Goal: Transaction & Acquisition: Purchase product/service

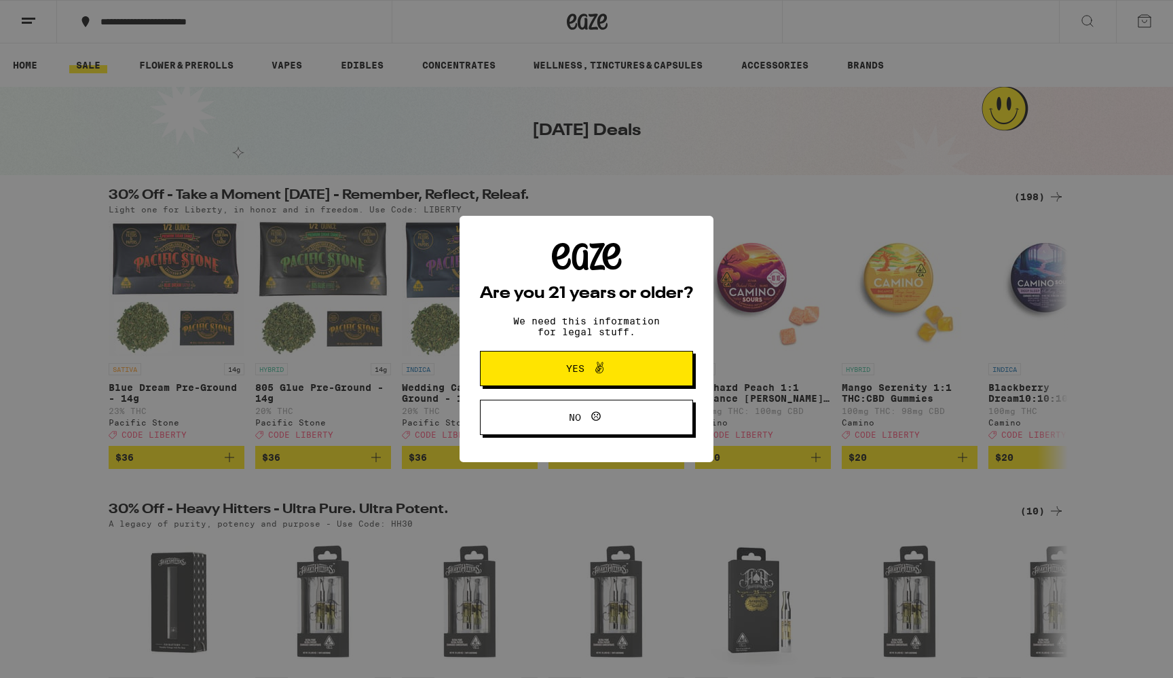
click at [647, 375] on button "Yes" at bounding box center [586, 368] width 213 height 35
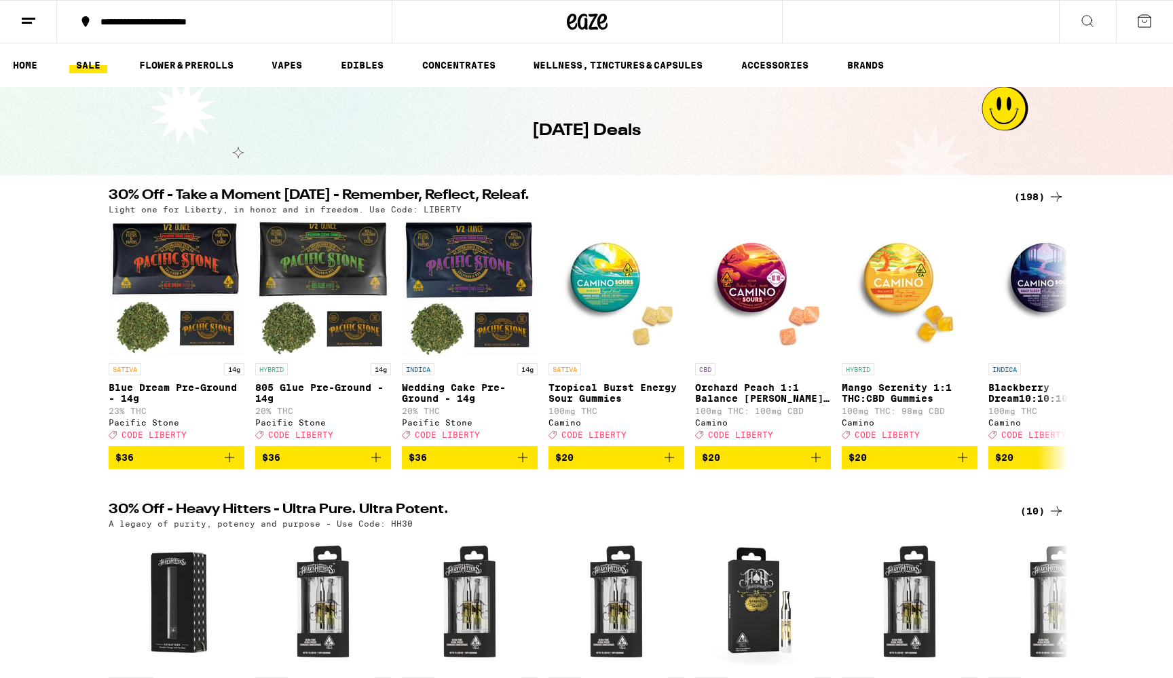
click at [28, 22] on line at bounding box center [27, 22] width 10 height 0
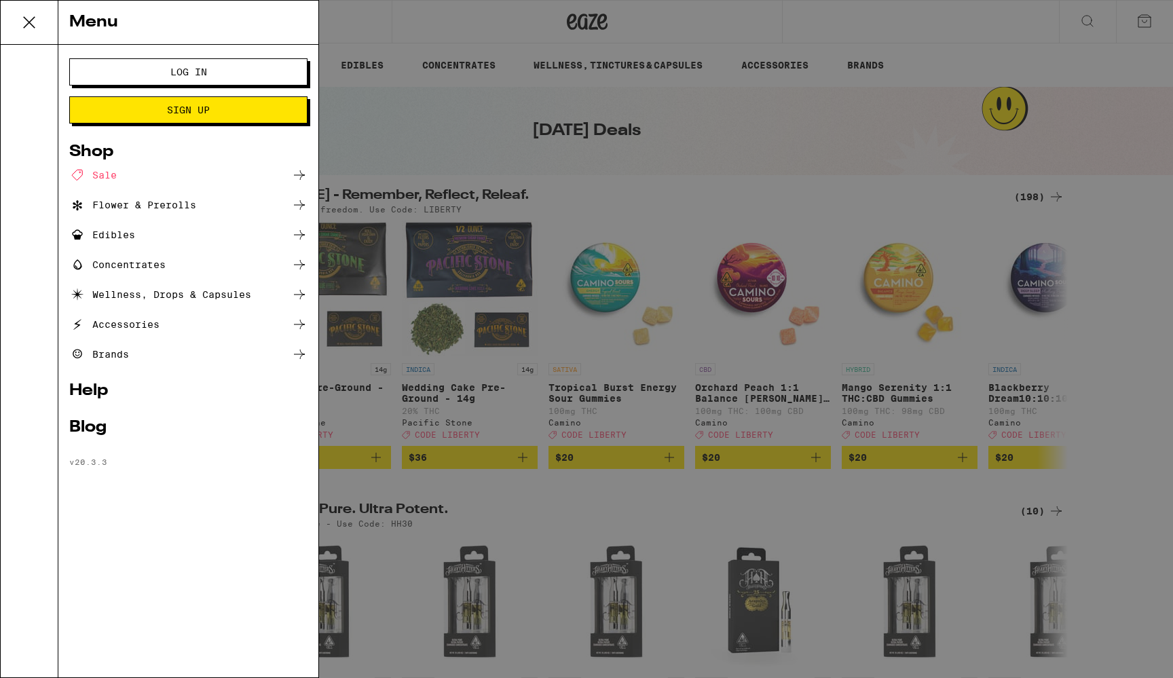
click at [160, 84] on button "Log In" at bounding box center [188, 71] width 238 height 27
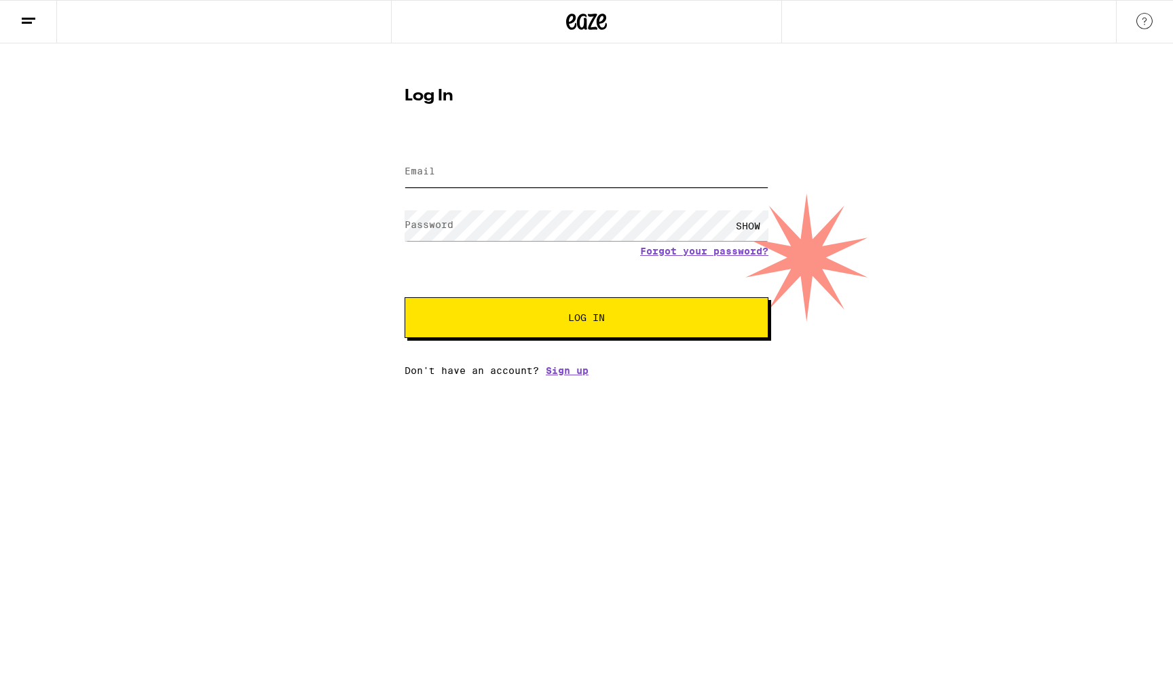
type input "[EMAIL_ADDRESS][DOMAIN_NAME]"
click at [586, 319] on button "Log In" at bounding box center [587, 317] width 364 height 41
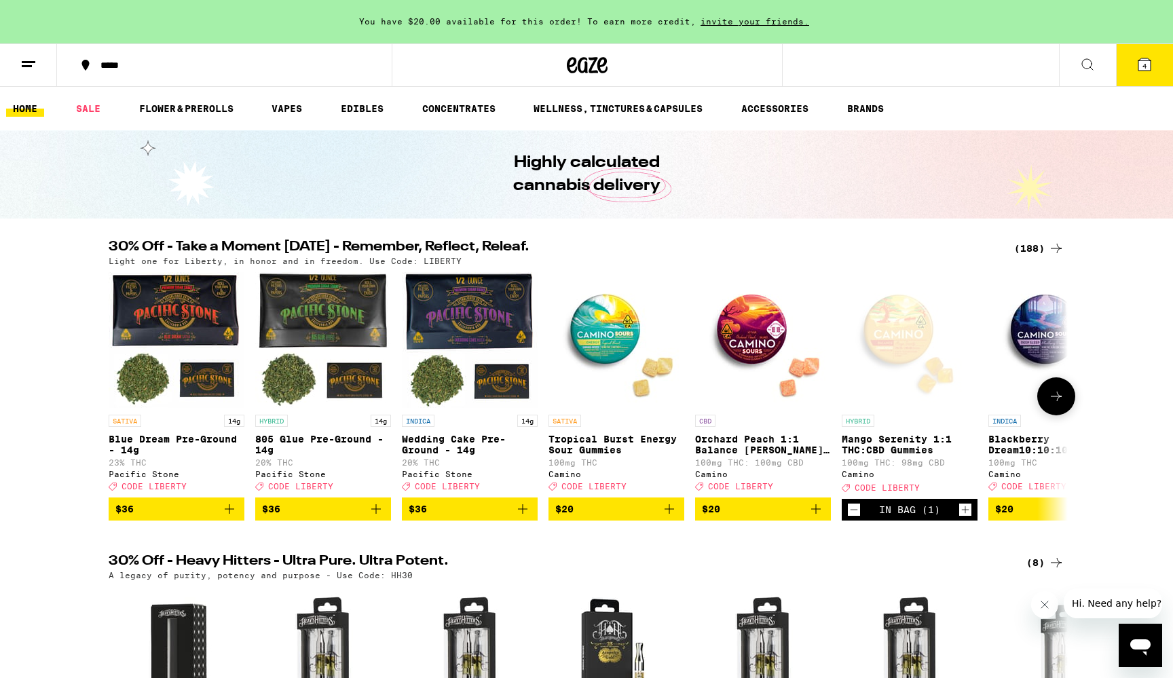
click at [614, 517] on span "$20" at bounding box center [616, 509] width 122 height 16
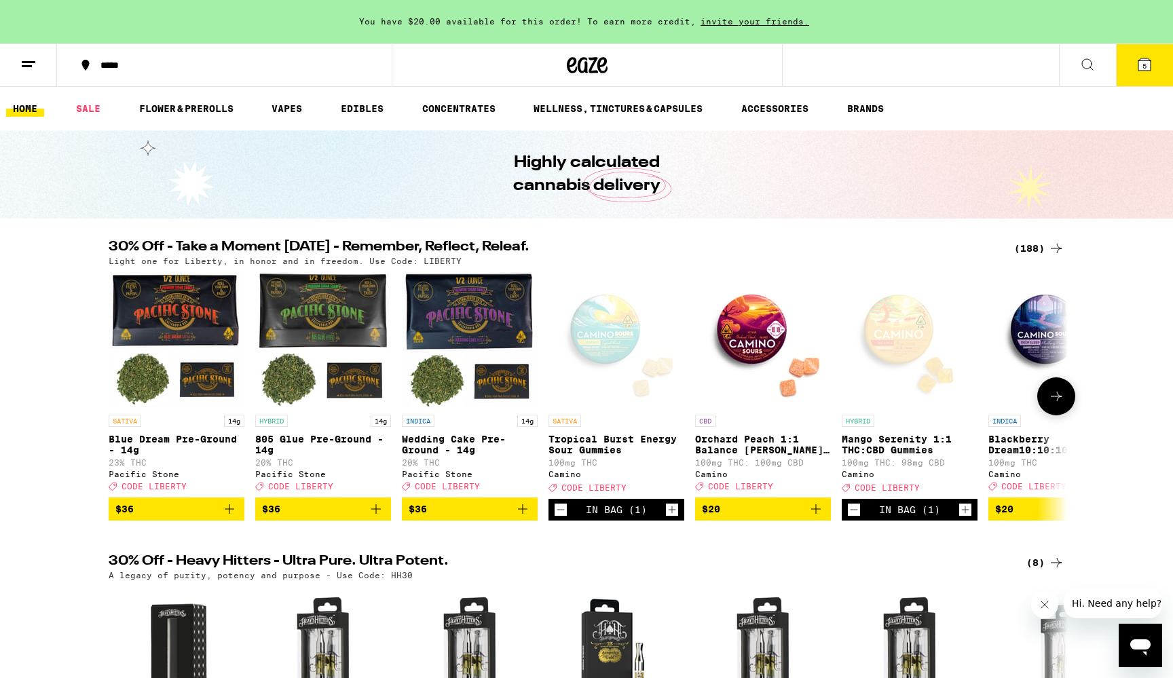
click at [817, 514] on icon "Add to bag" at bounding box center [816, 509] width 10 height 10
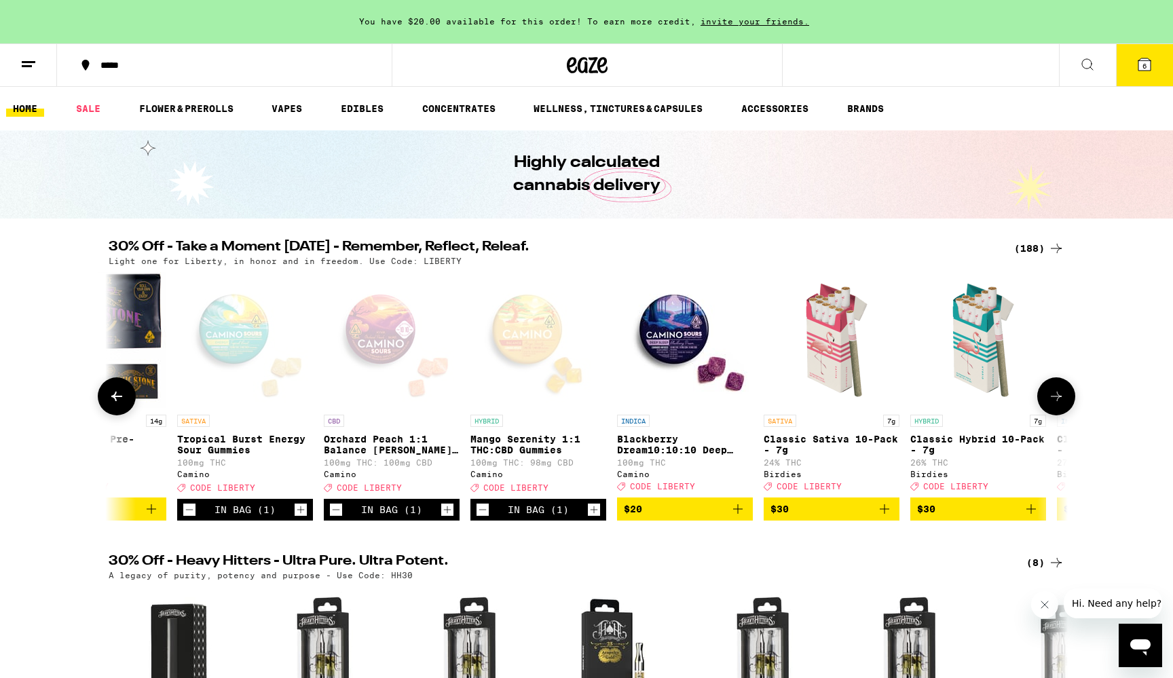
scroll to position [0, 381]
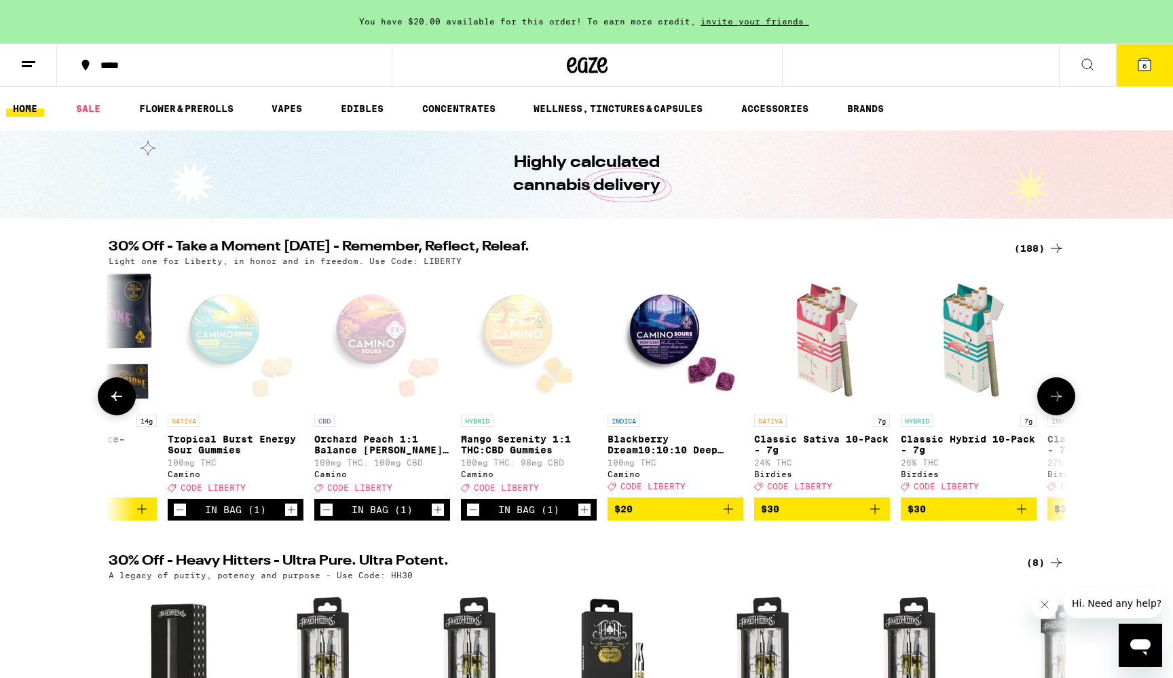
click at [727, 515] on icon "Add to bag" at bounding box center [728, 509] width 16 height 16
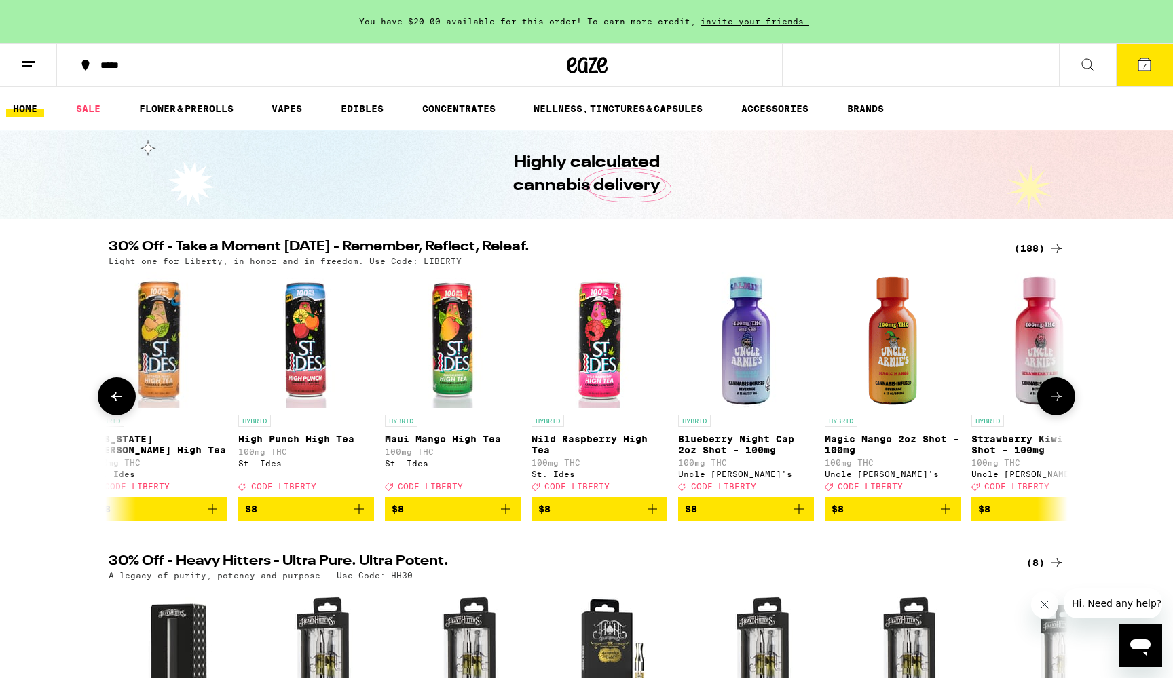
scroll to position [0, 4628]
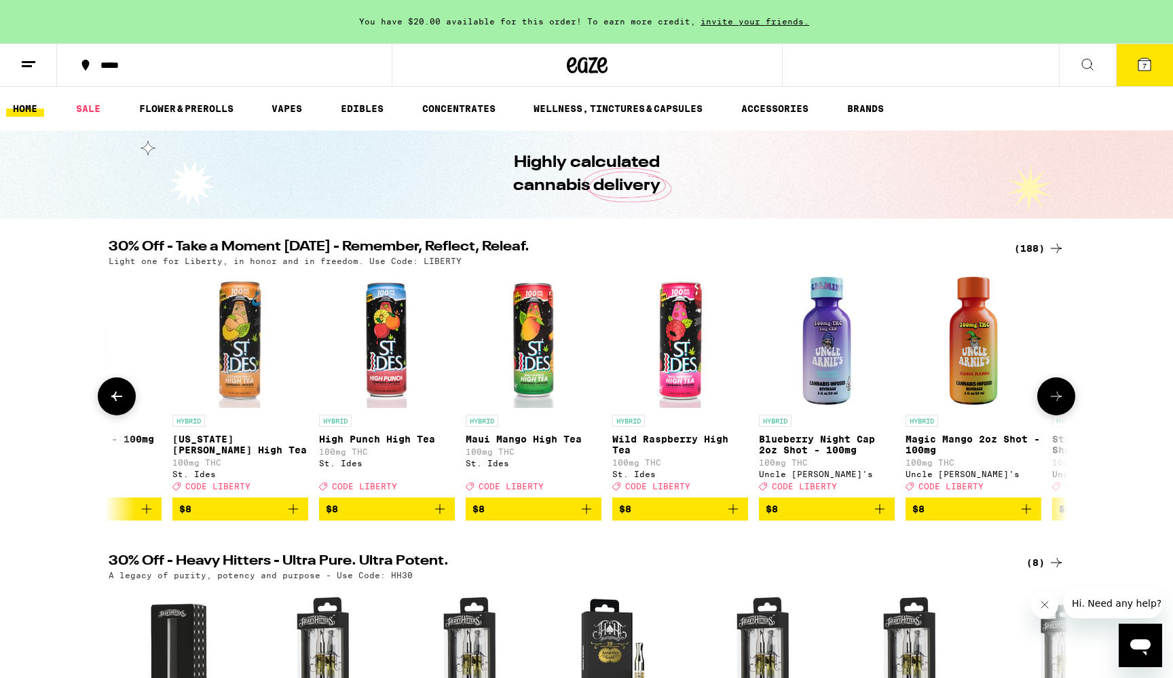
click at [584, 517] on icon "Add to bag" at bounding box center [586, 509] width 16 height 16
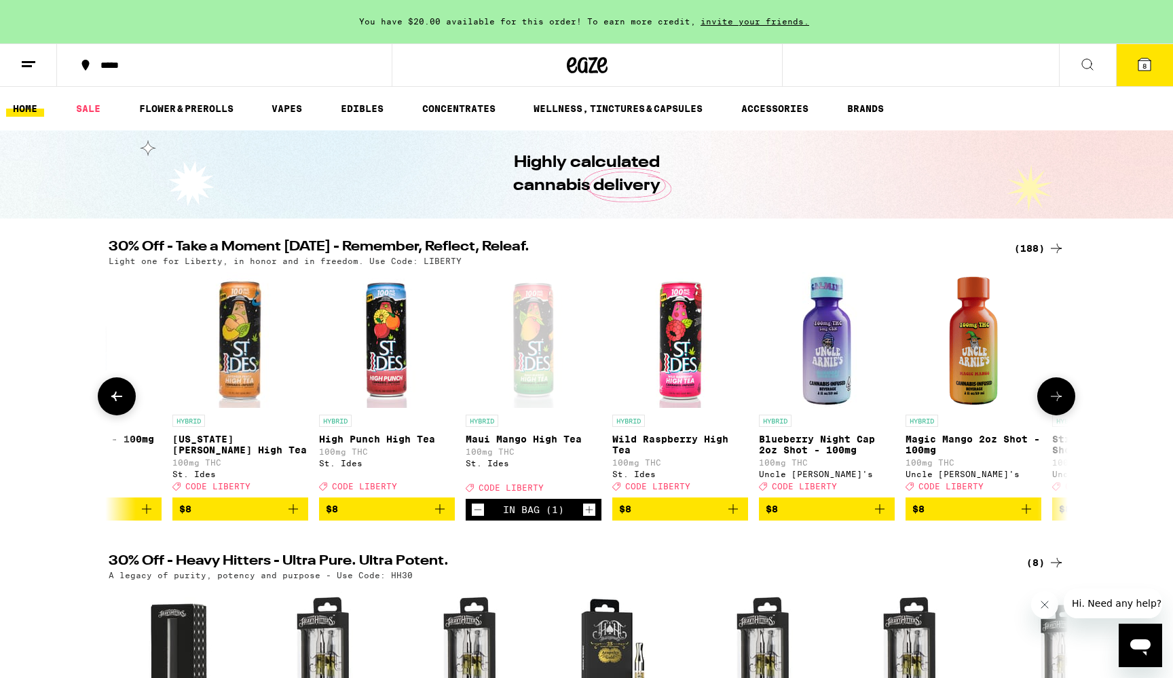
click at [294, 517] on icon "Add to bag" at bounding box center [293, 509] width 16 height 16
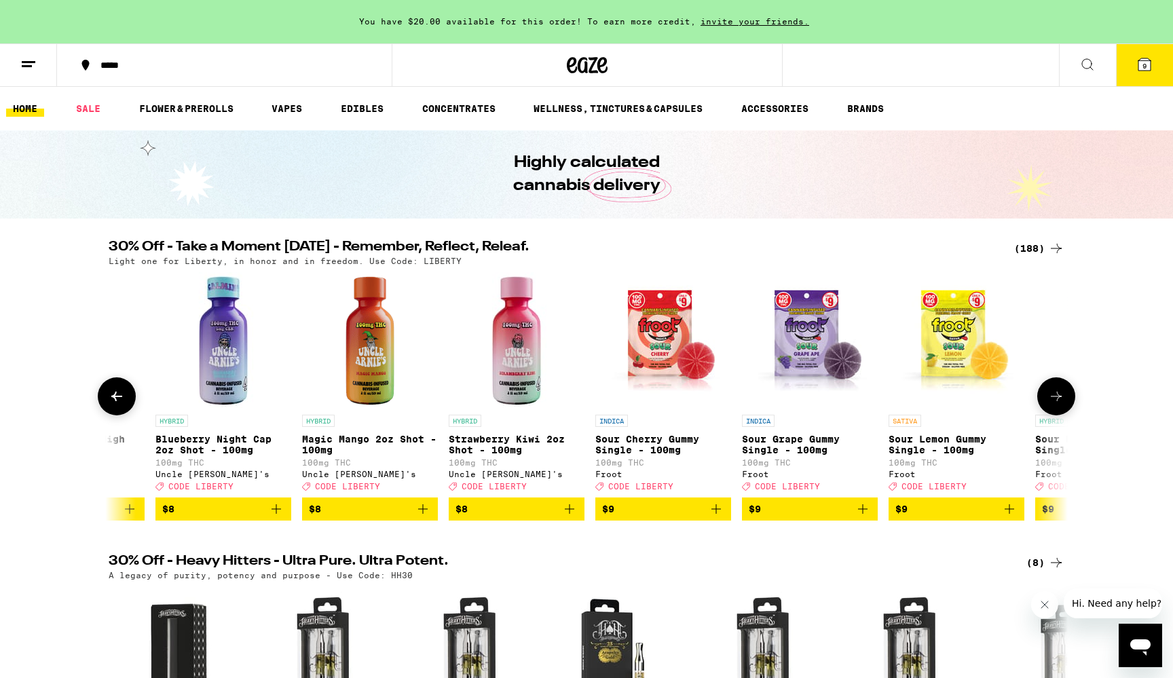
scroll to position [0, 5215]
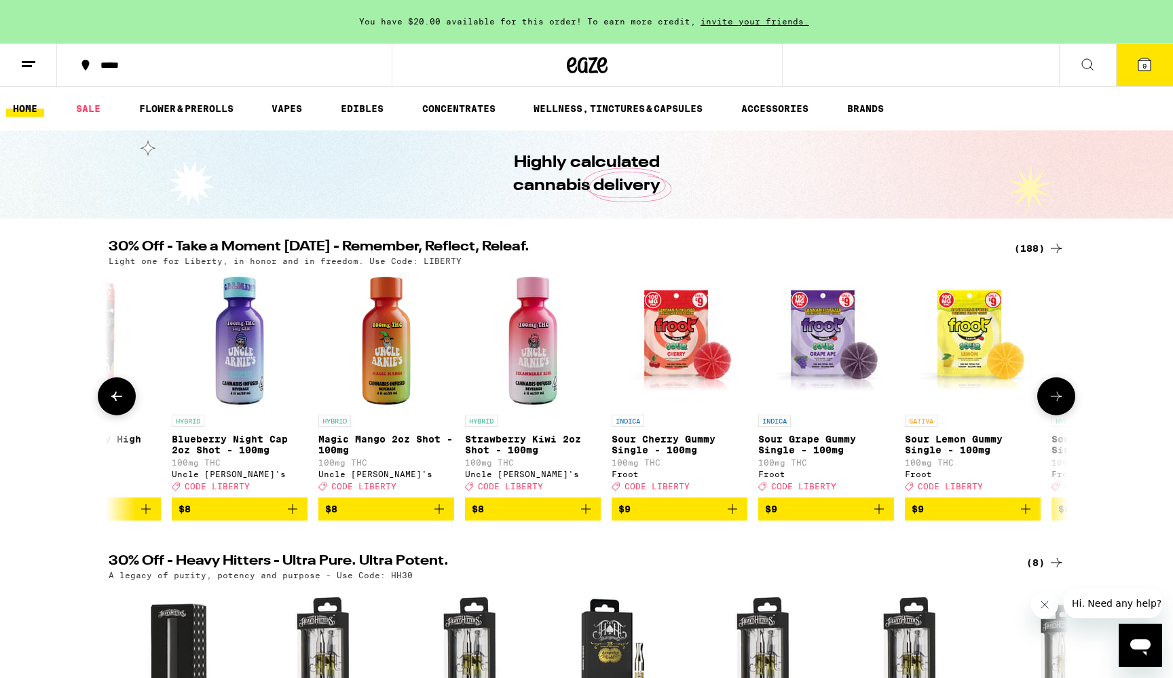
click at [439, 514] on icon "Add to bag" at bounding box center [439, 509] width 10 height 10
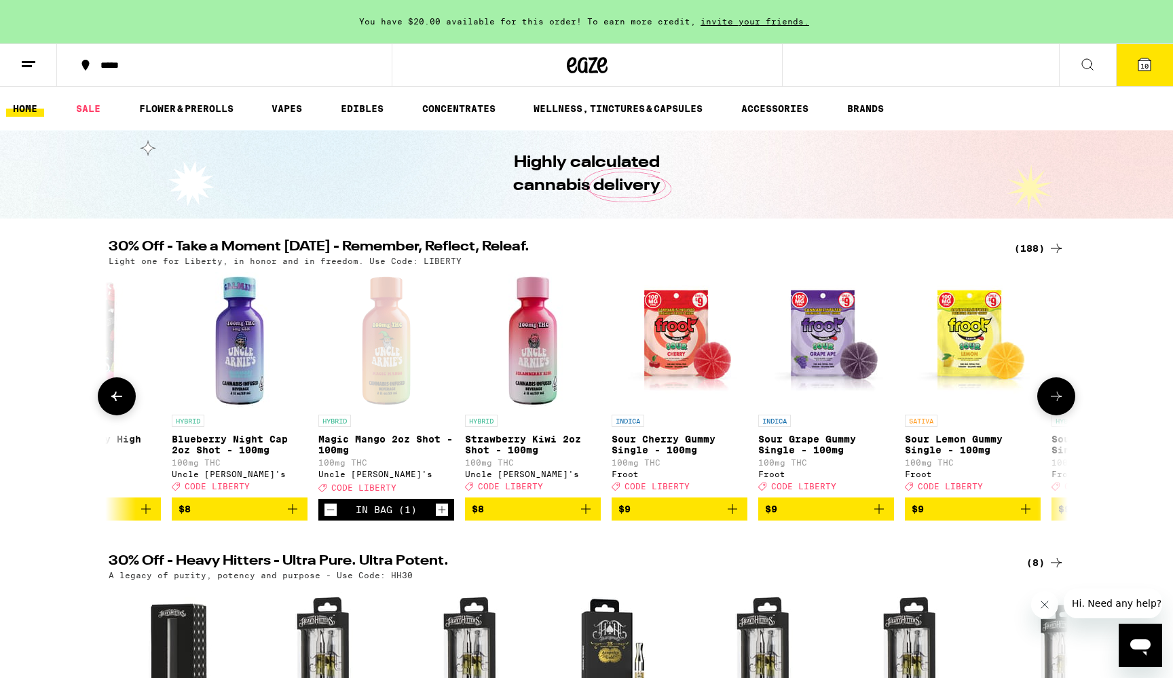
click at [582, 517] on icon "Add to bag" at bounding box center [586, 509] width 16 height 16
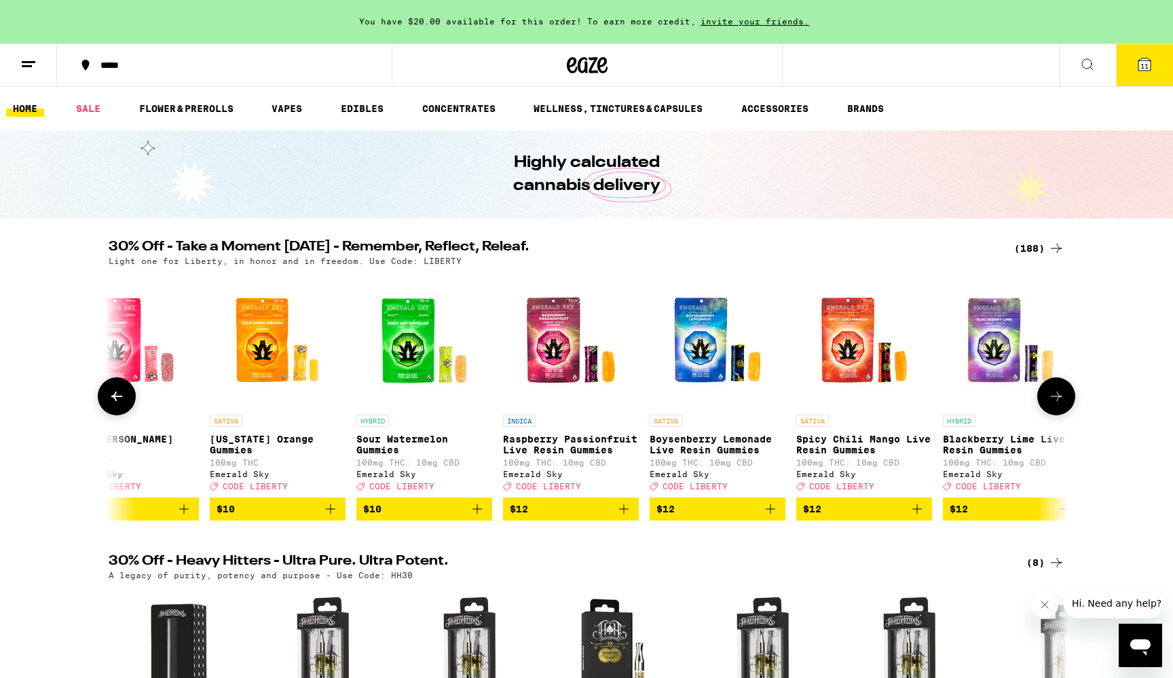
scroll to position [0, 6776]
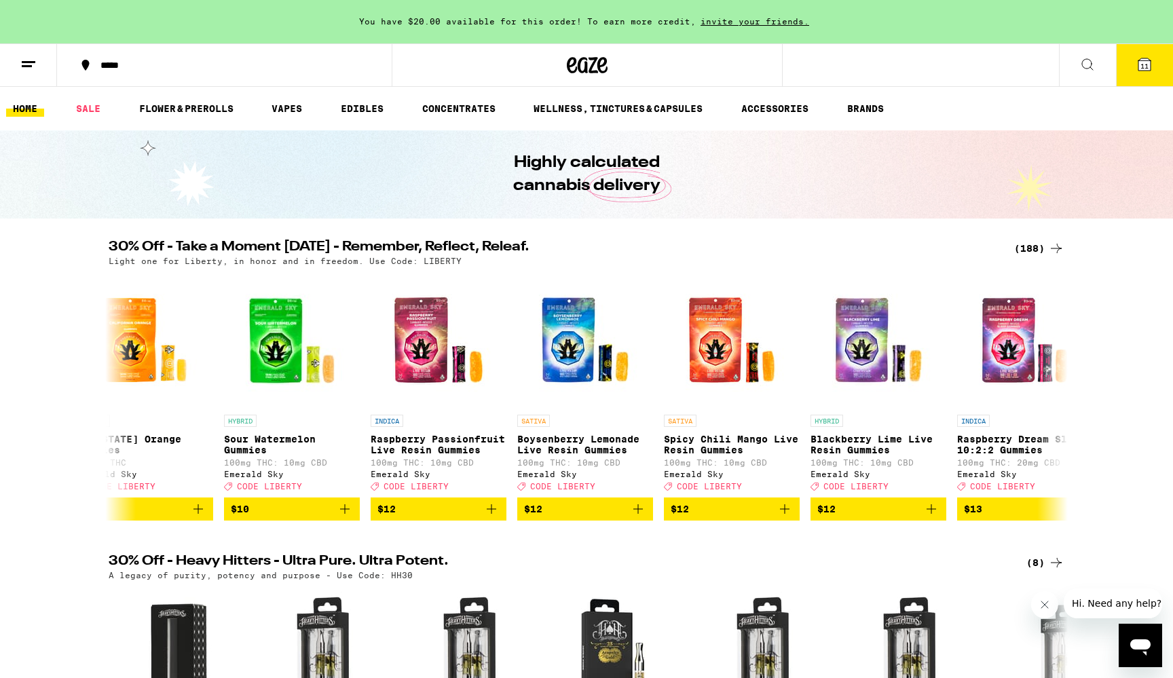
click at [1146, 64] on span "11" at bounding box center [1144, 66] width 8 height 8
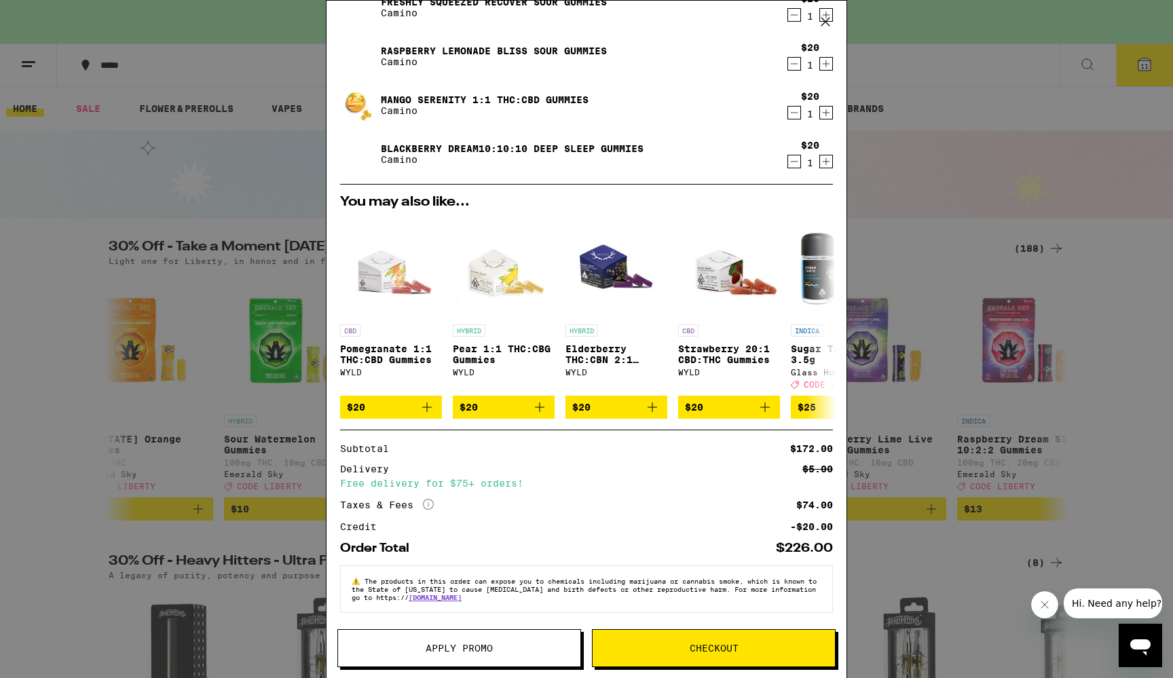
scroll to position [455, 0]
click at [464, 656] on button "Apply Promo" at bounding box center [459, 648] width 244 height 38
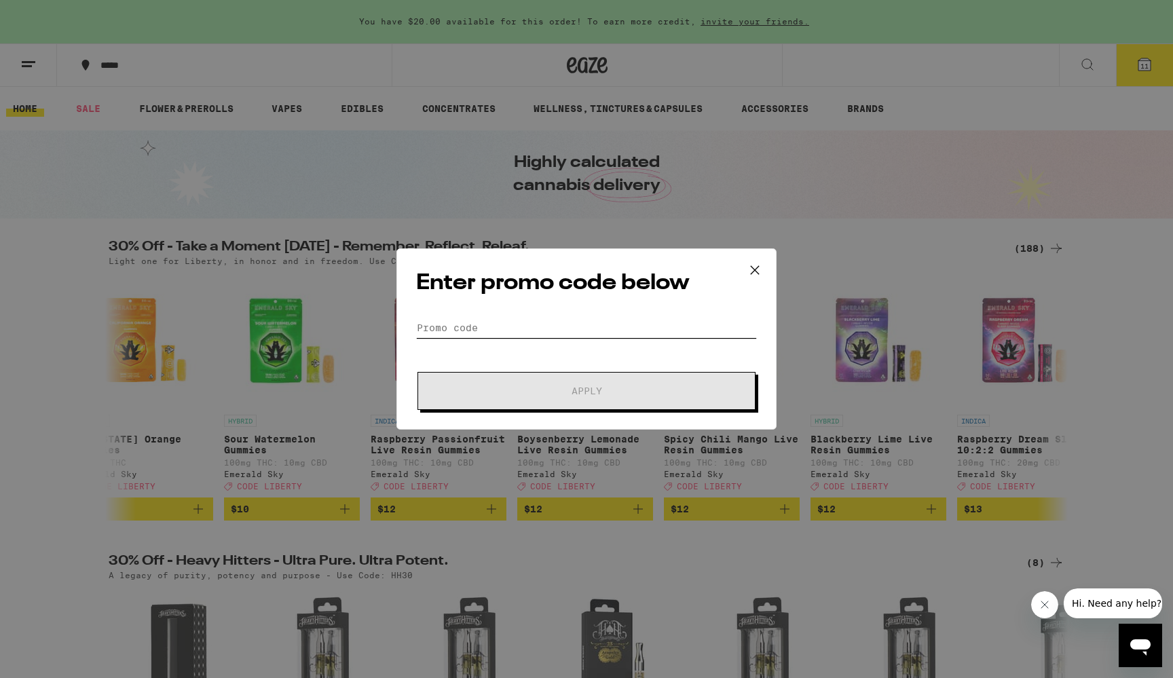
click at [535, 330] on input "Promo Code" at bounding box center [586, 328] width 341 height 20
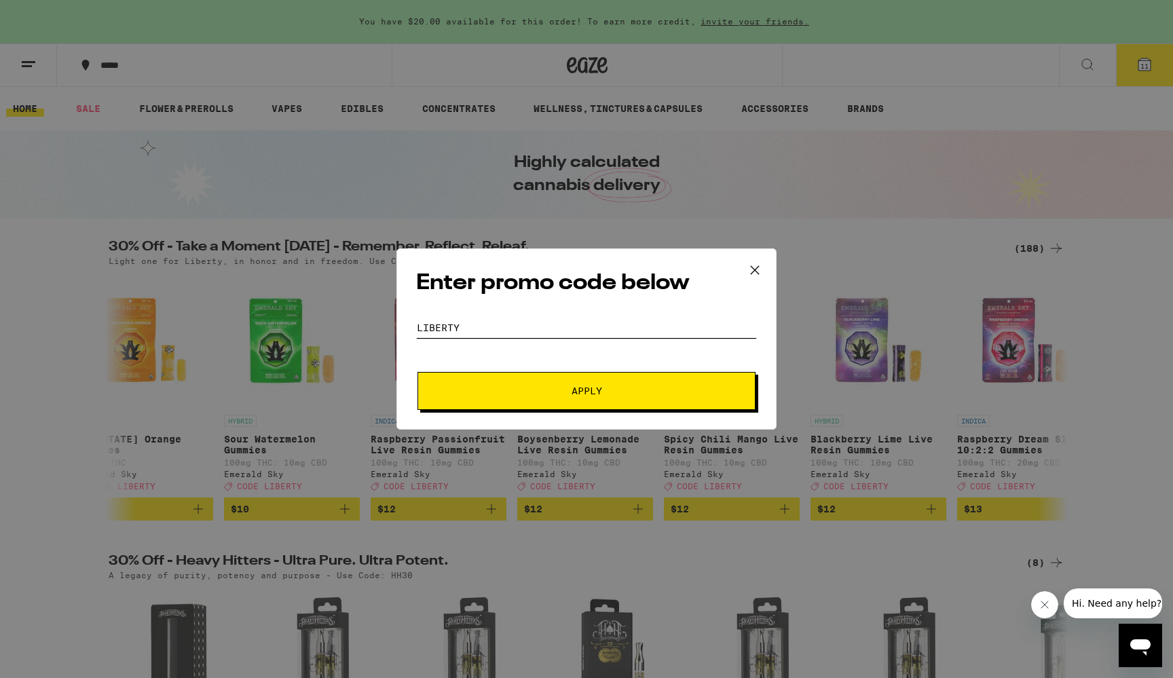
type input "liberty"
click at [553, 392] on span "Apply" at bounding box center [586, 391] width 244 height 10
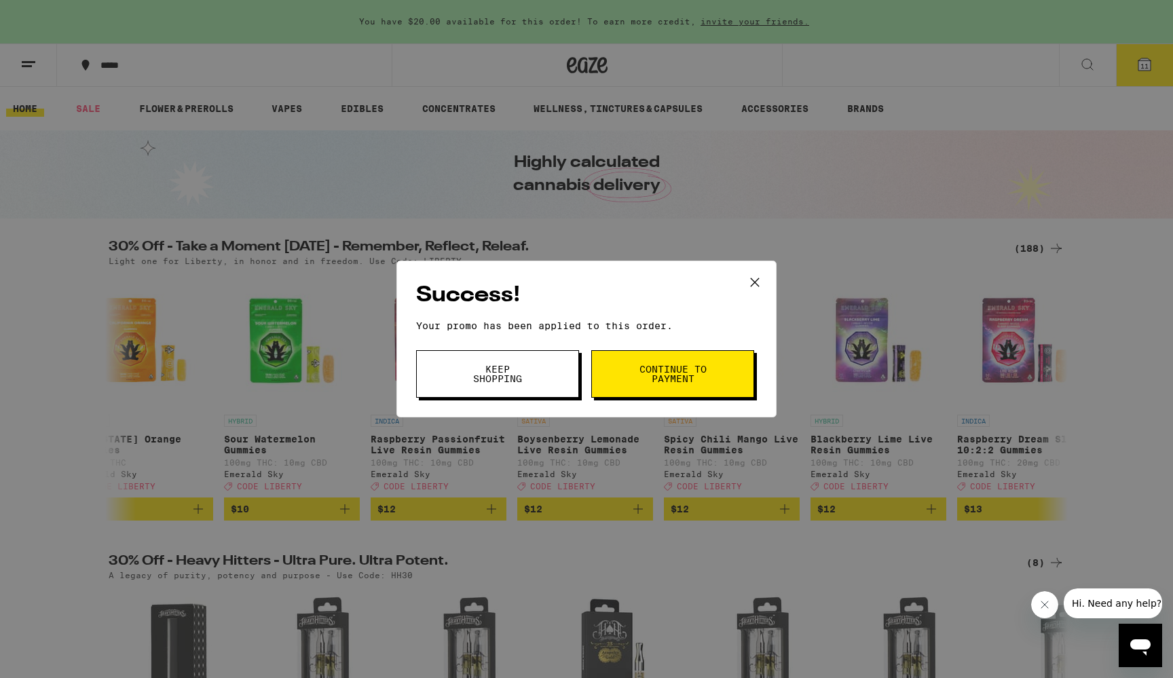
click at [521, 377] on span "Keep Shopping" at bounding box center [497, 374] width 69 height 19
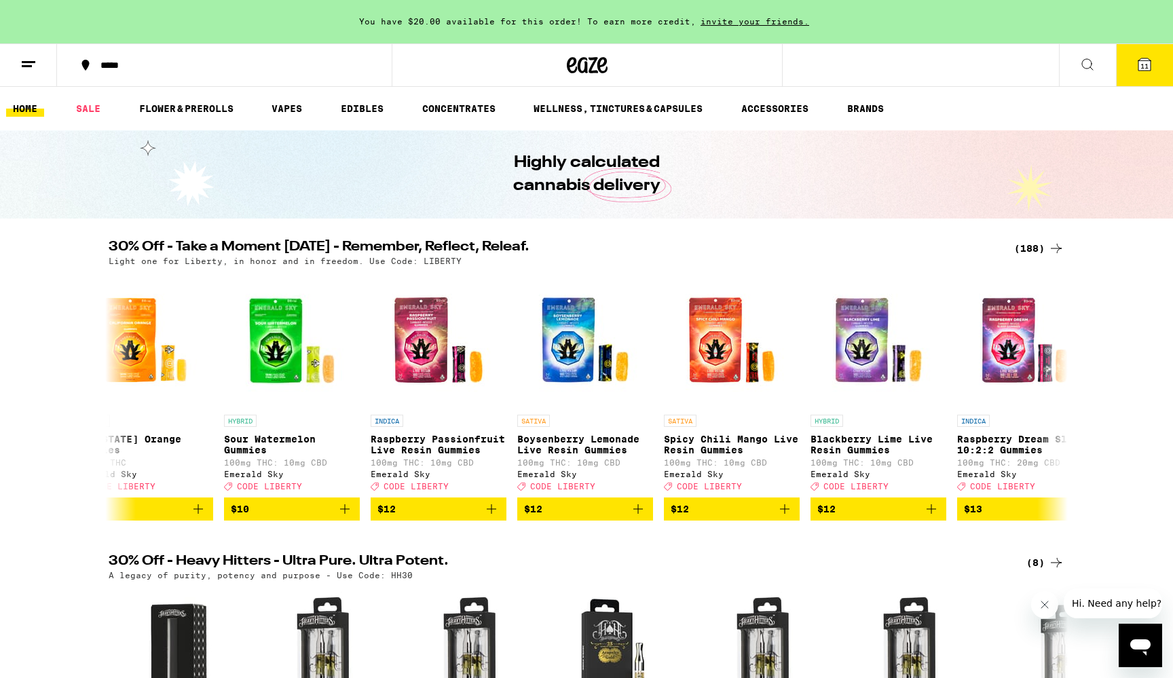
click at [1150, 77] on button "11" at bounding box center [1144, 65] width 57 height 42
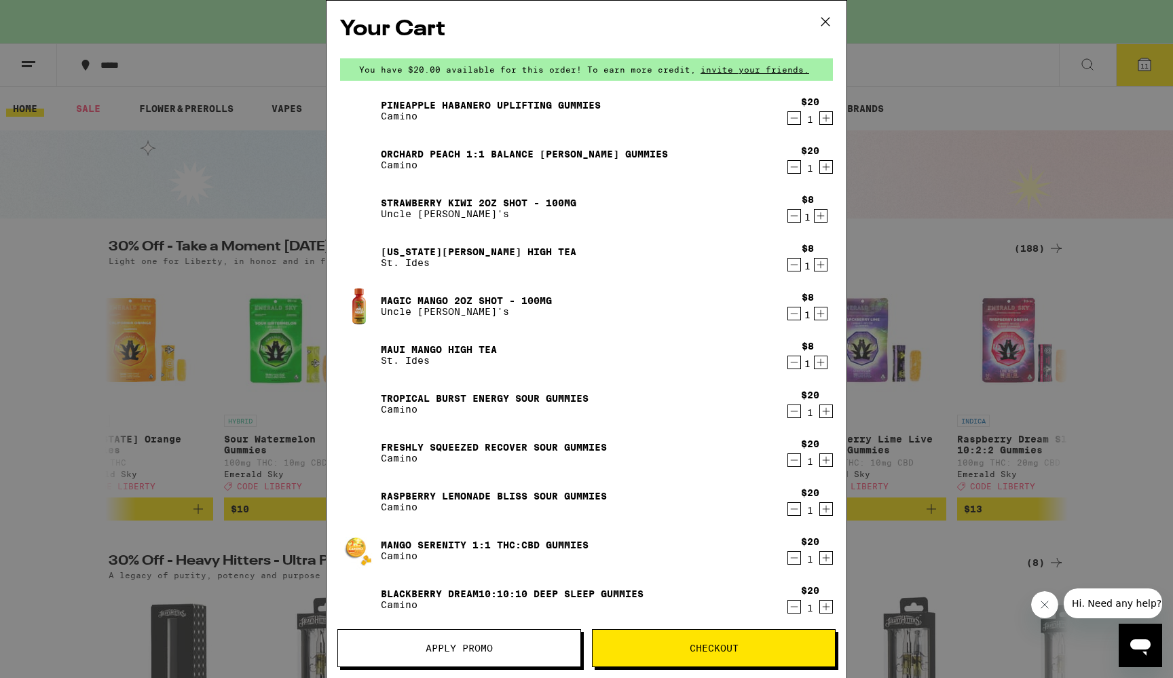
scroll to position [18, 0]
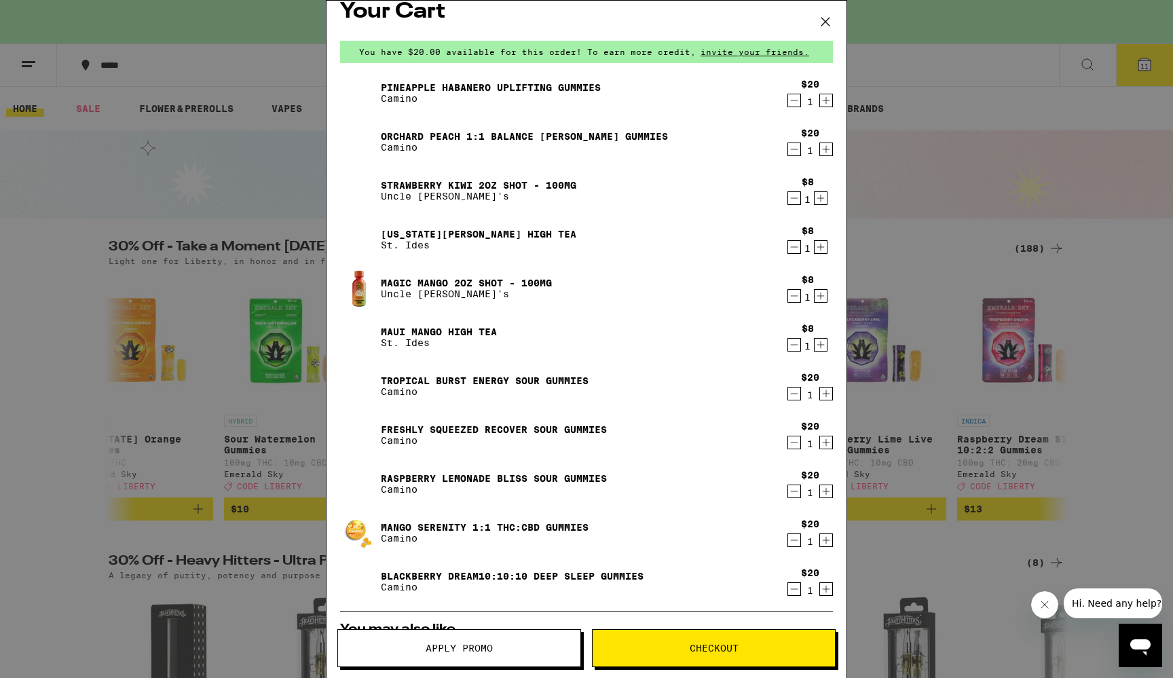
click at [591, 135] on link "Orchard Peach 1:1 Balance [PERSON_NAME] Gummies" at bounding box center [524, 136] width 287 height 11
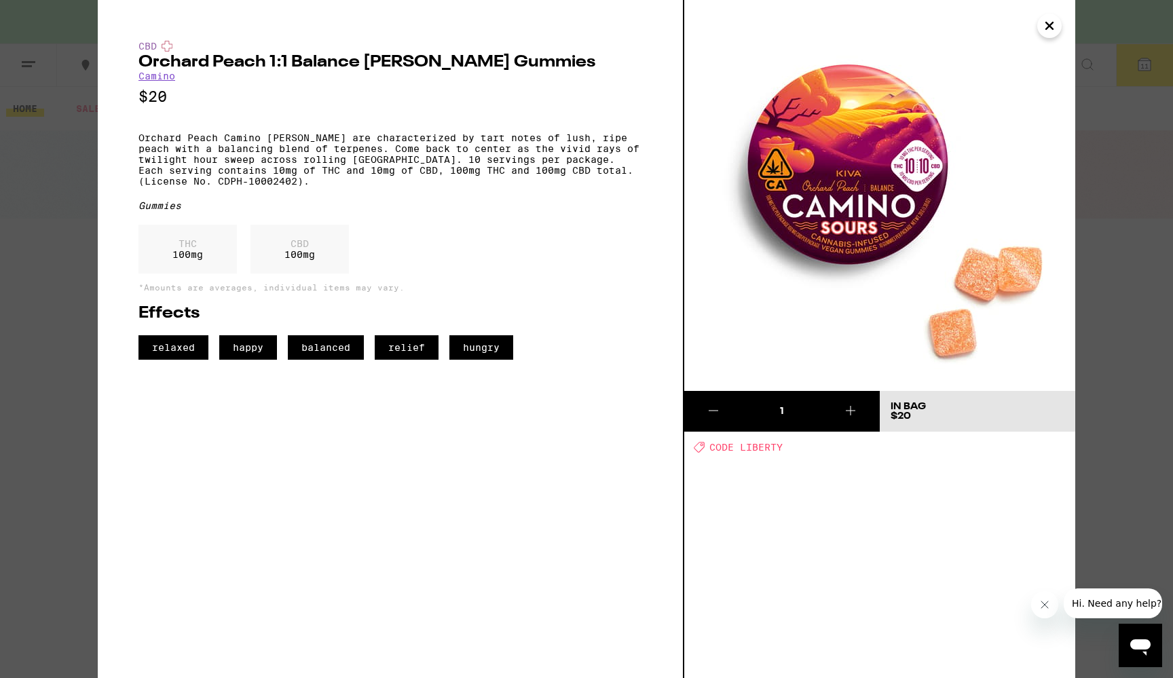
click at [1056, 28] on icon "Close" at bounding box center [1049, 26] width 16 height 20
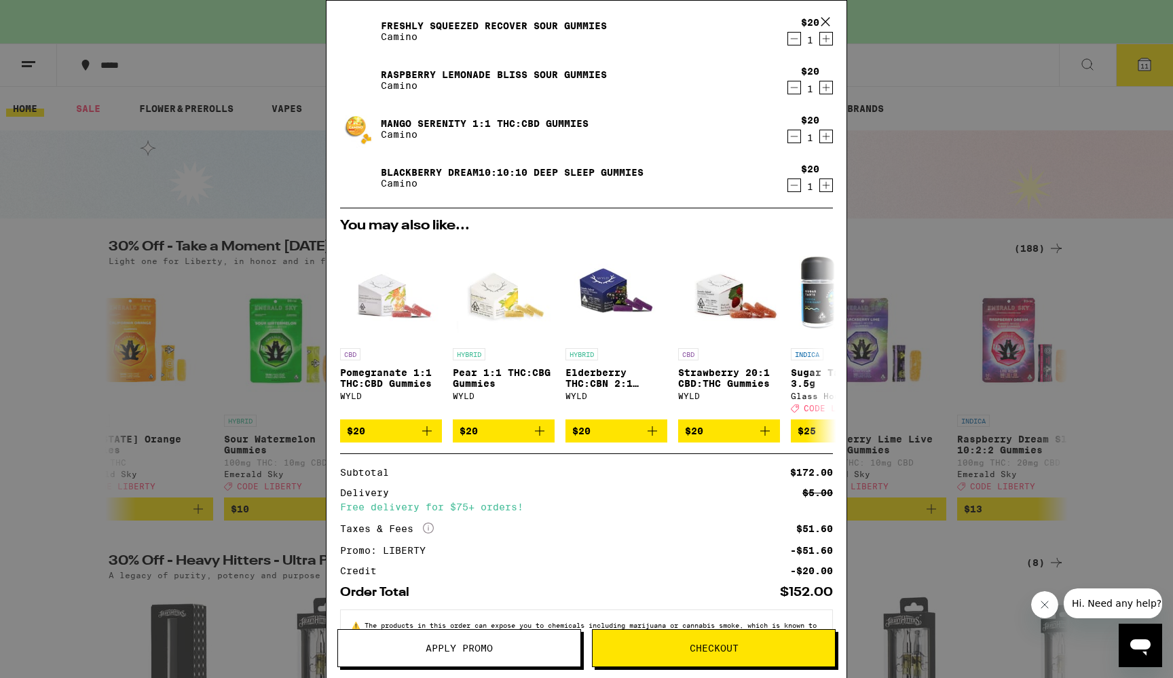
scroll to position [420, 0]
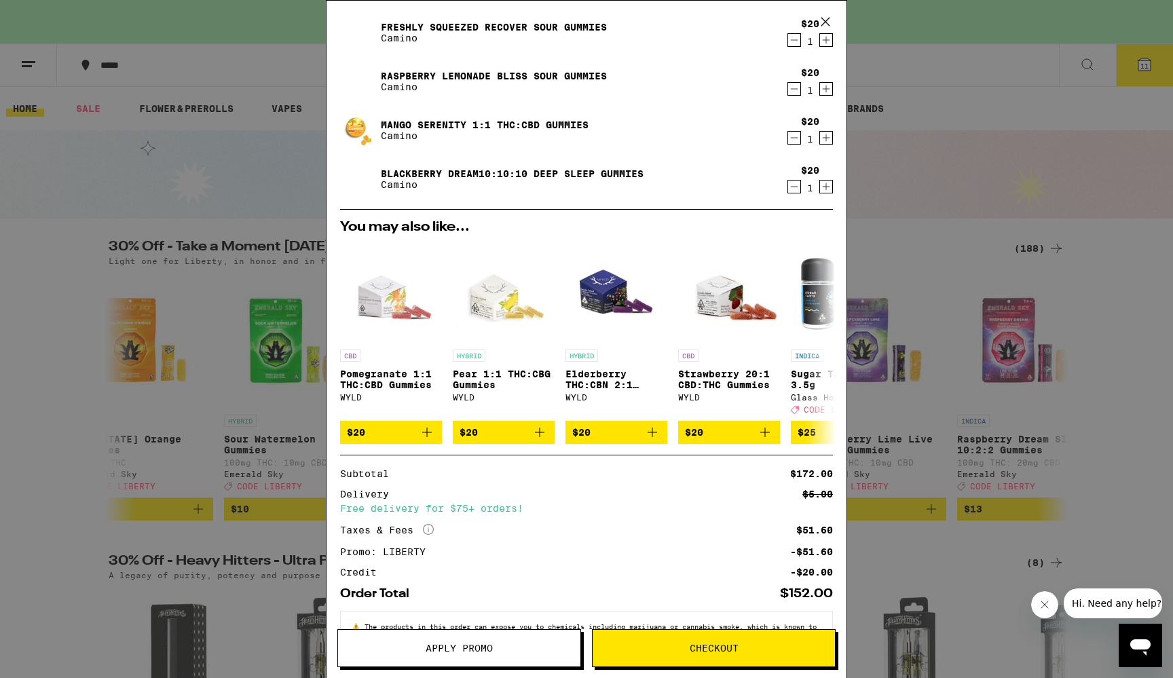
click at [664, 655] on button "Checkout" at bounding box center [714, 648] width 244 height 38
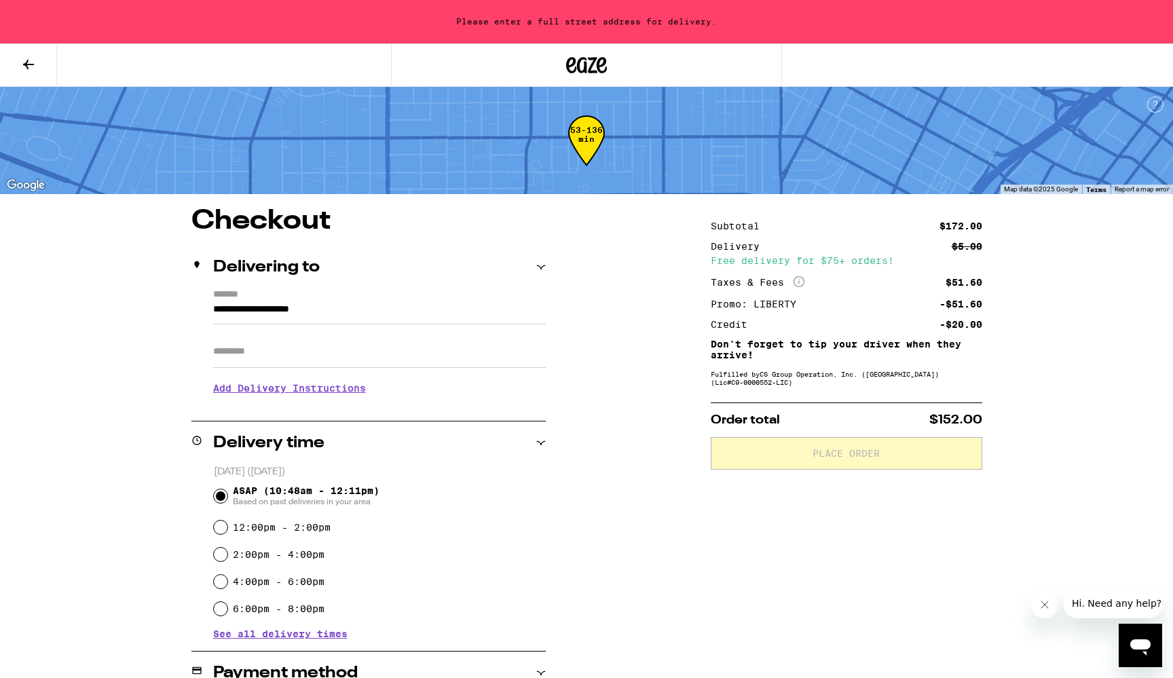
click at [418, 318] on input "**********" at bounding box center [379, 312] width 333 height 23
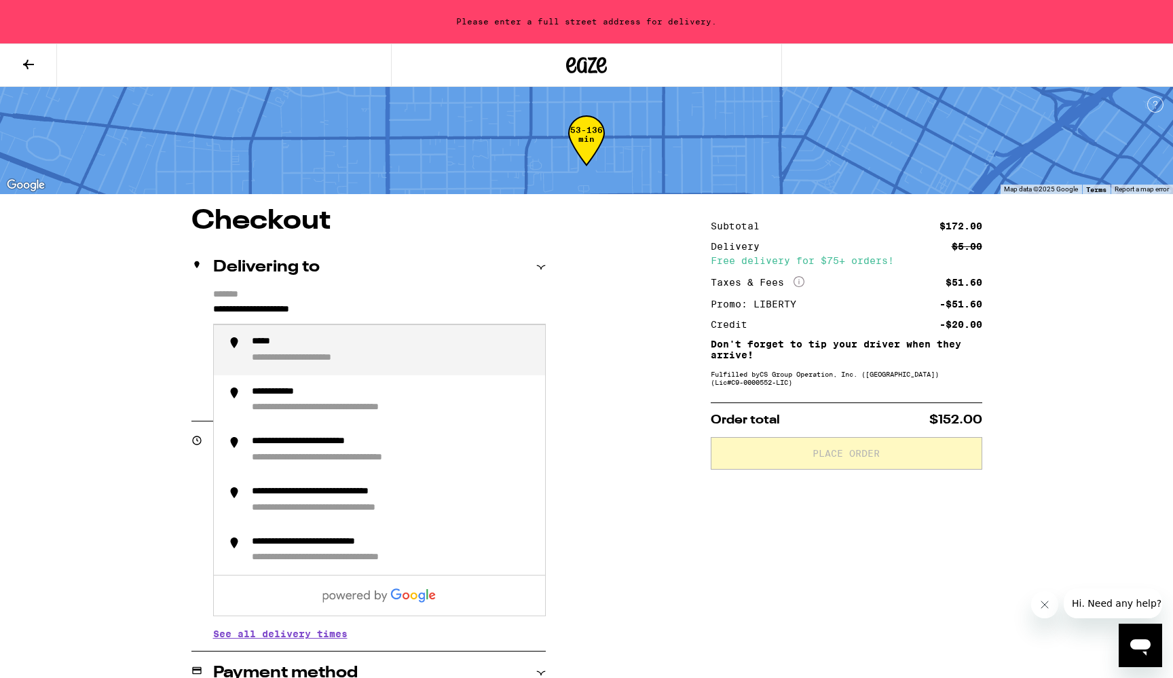
click at [418, 318] on input "**********" at bounding box center [379, 312] width 333 height 23
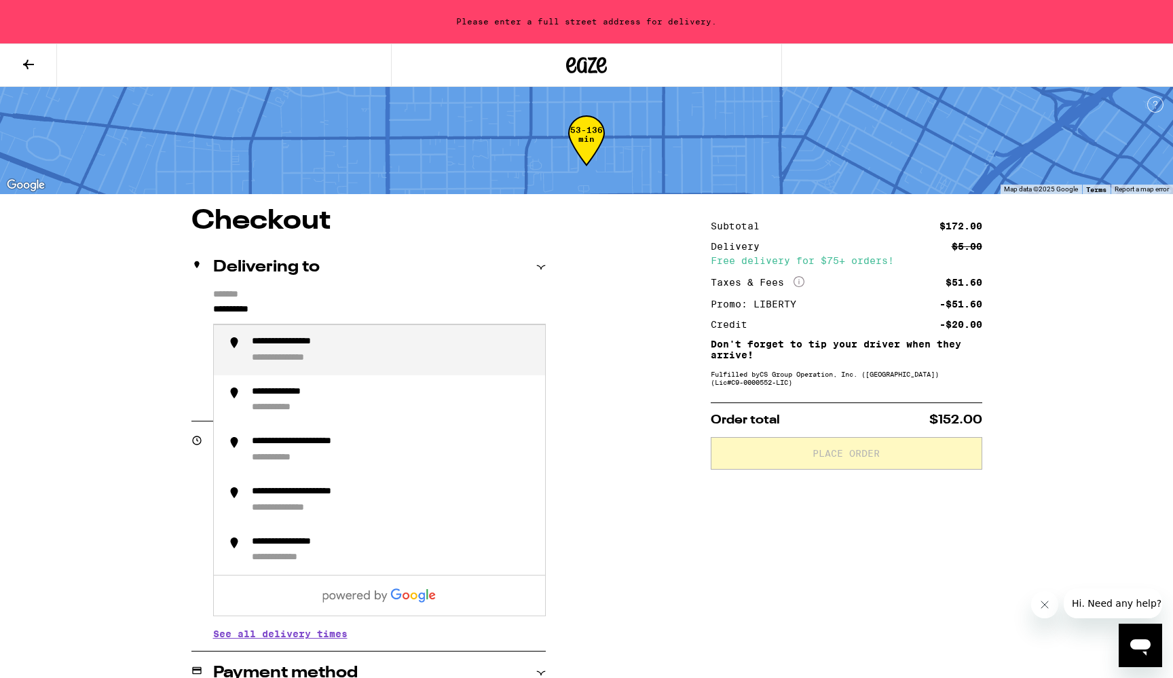
click at [424, 356] on div "**********" at bounding box center [393, 350] width 282 height 29
type input "**********"
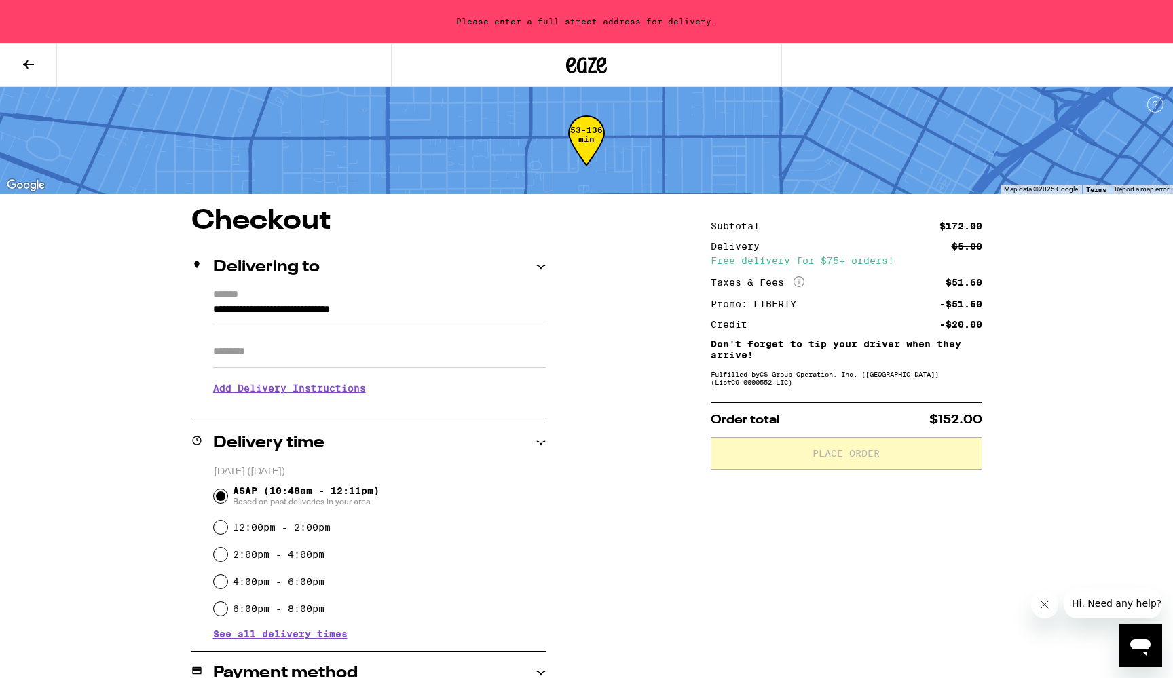
click at [368, 364] on input "Apt/Suite" at bounding box center [379, 351] width 333 height 33
type input "*"
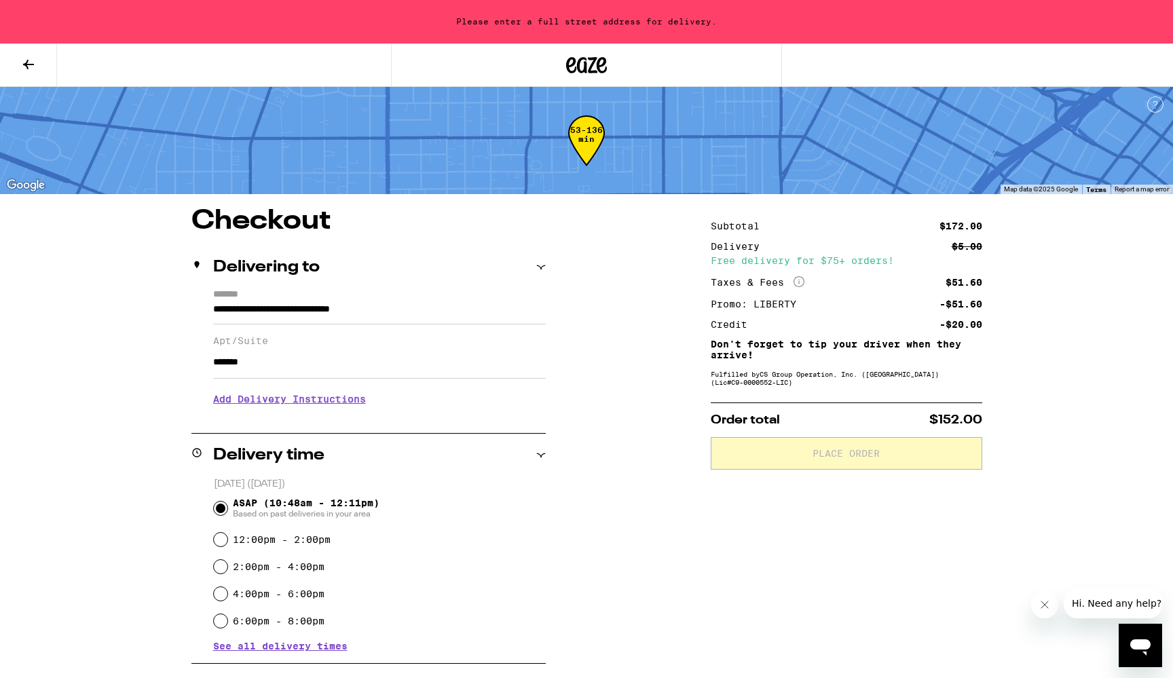
type input "*******"
click at [233, 405] on h3 "Add Delivery Instructions" at bounding box center [379, 399] width 333 height 31
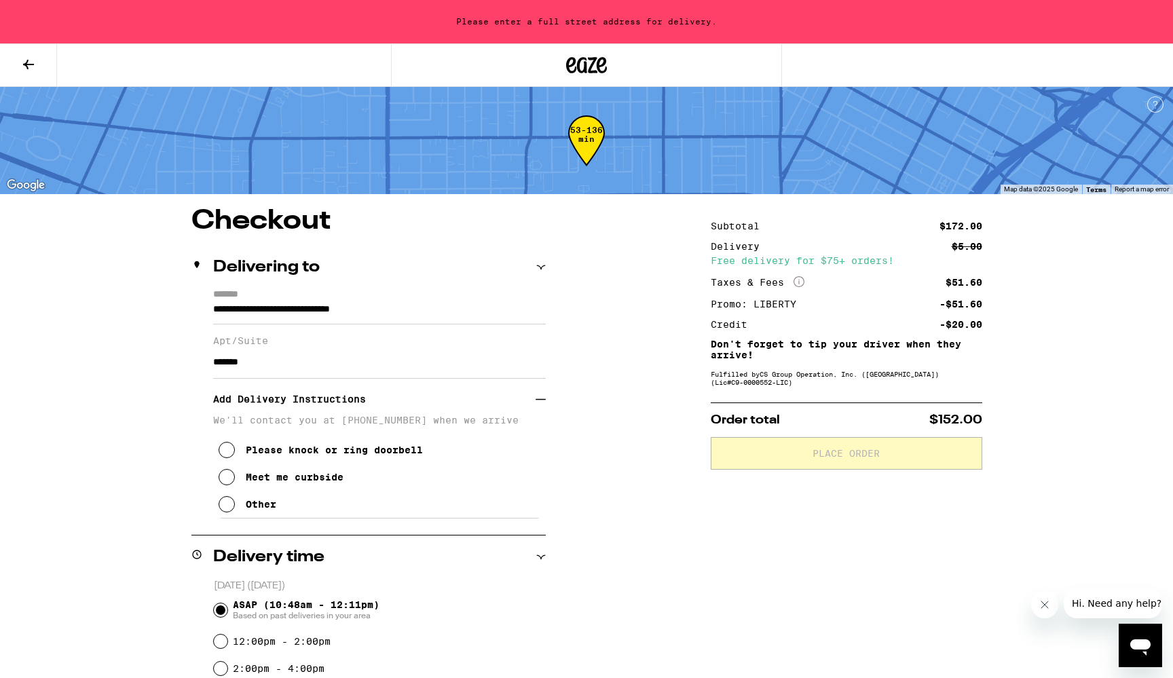
click at [227, 508] on icon at bounding box center [227, 504] width 16 height 16
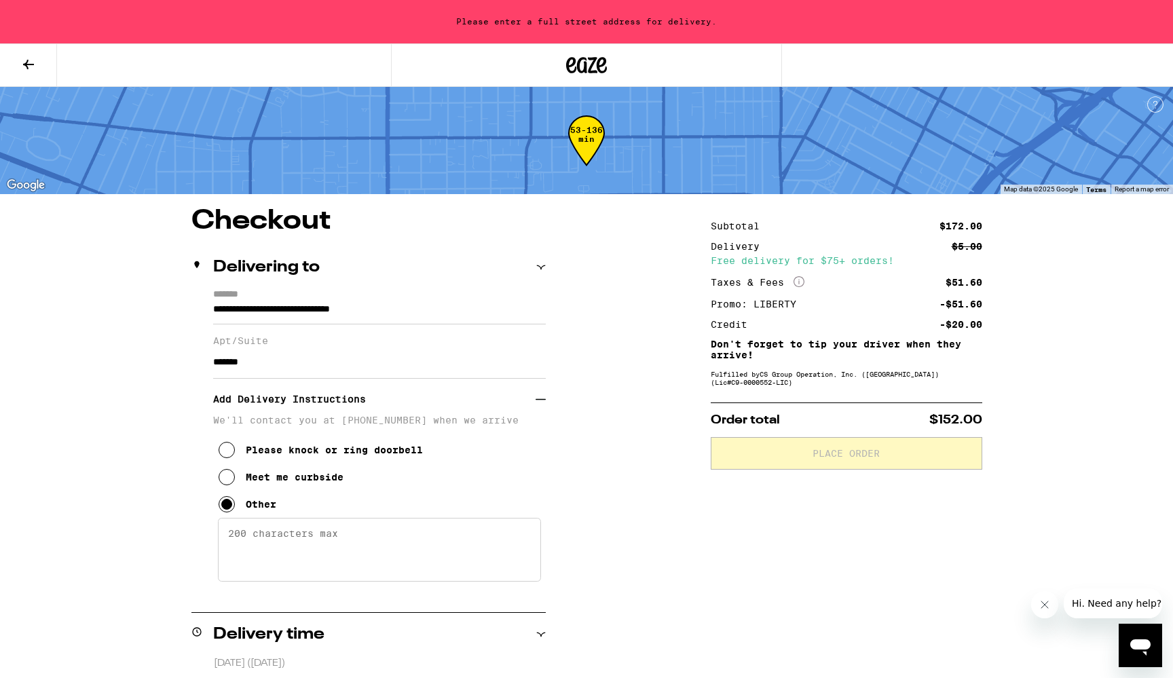
click at [254, 542] on textarea "Enter any other delivery instructions you want driver to know" at bounding box center [379, 550] width 323 height 64
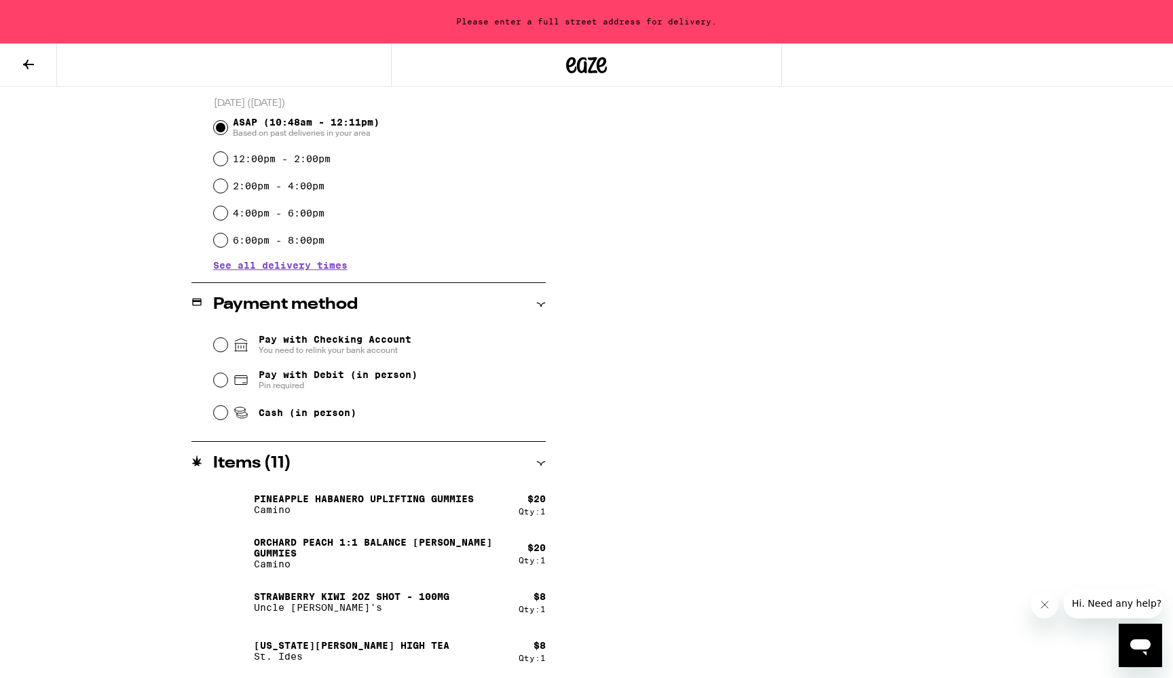
scroll to position [444, 0]
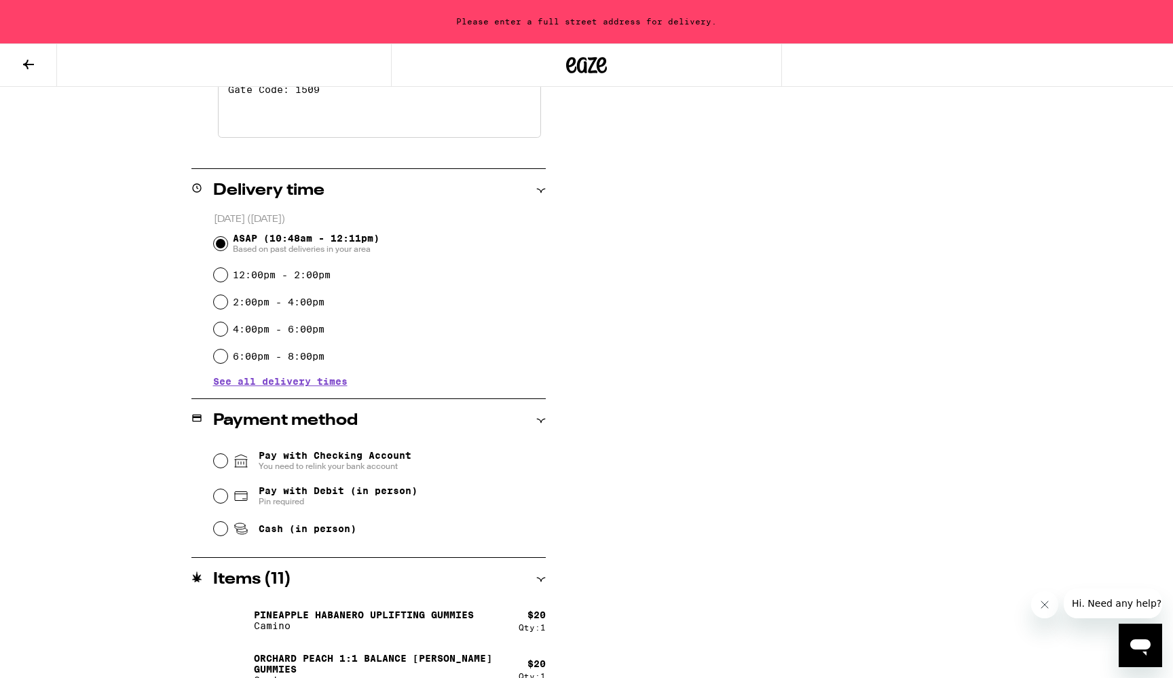
click at [221, 460] on input "Pay with Checking Account You need to relink your bank account" at bounding box center [221, 461] width 14 height 14
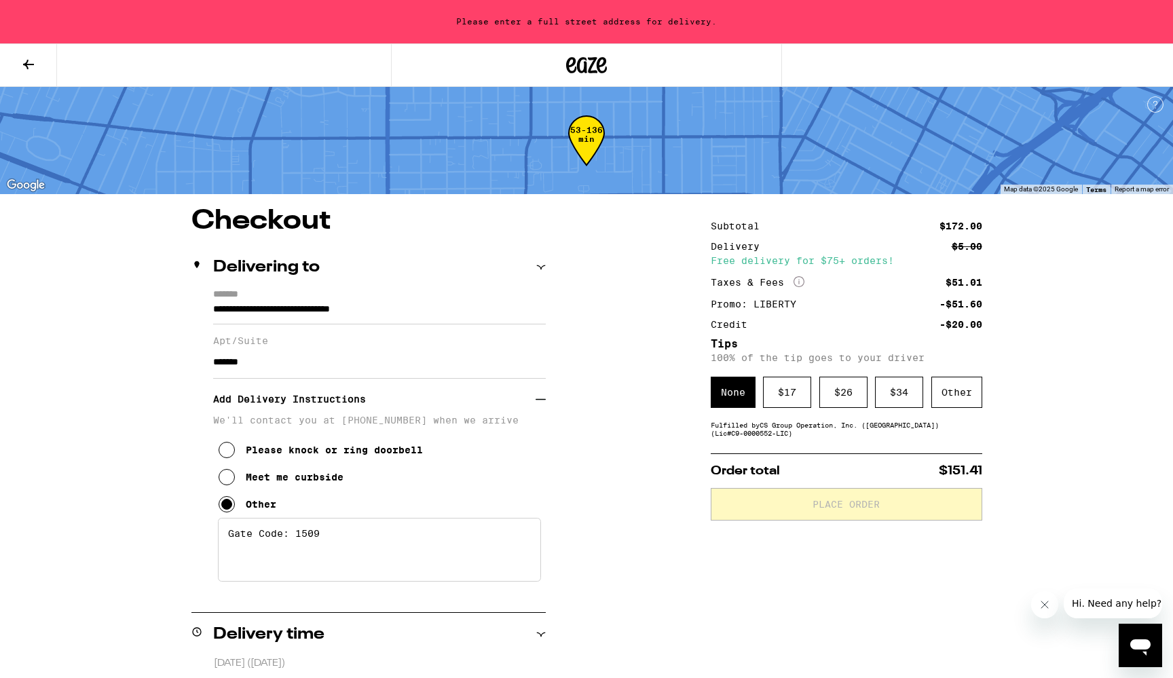
scroll to position [0, 0]
click at [797, 393] on div "$ 17" at bounding box center [787, 392] width 48 height 31
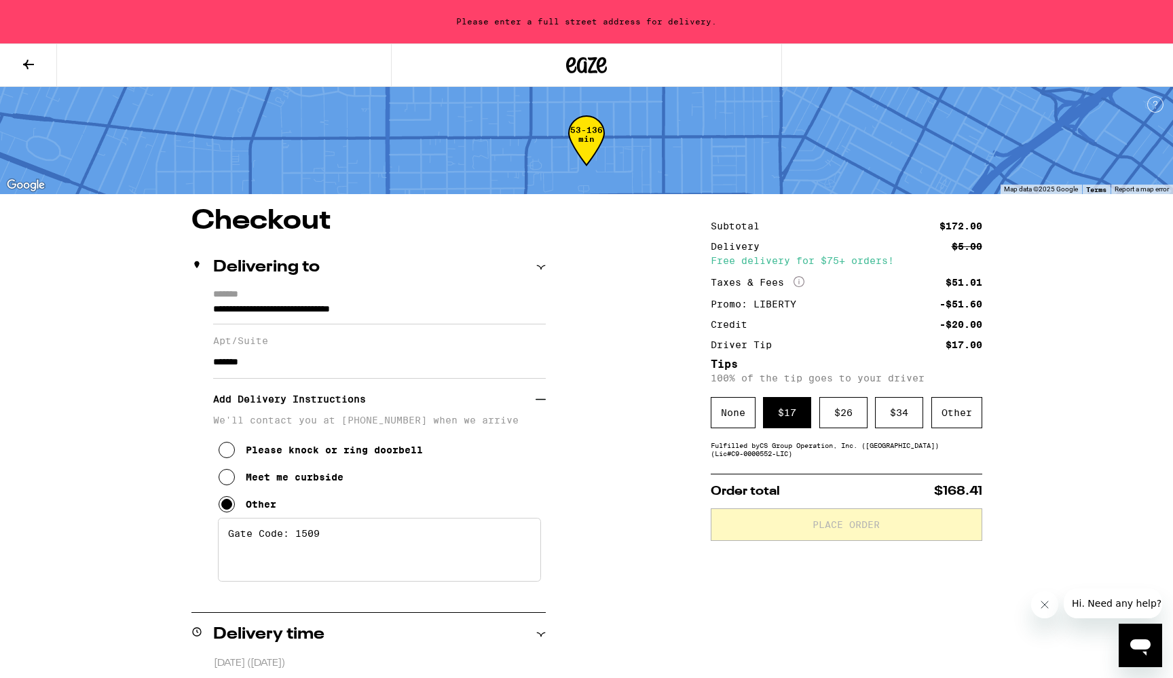
scroll to position [1, 0]
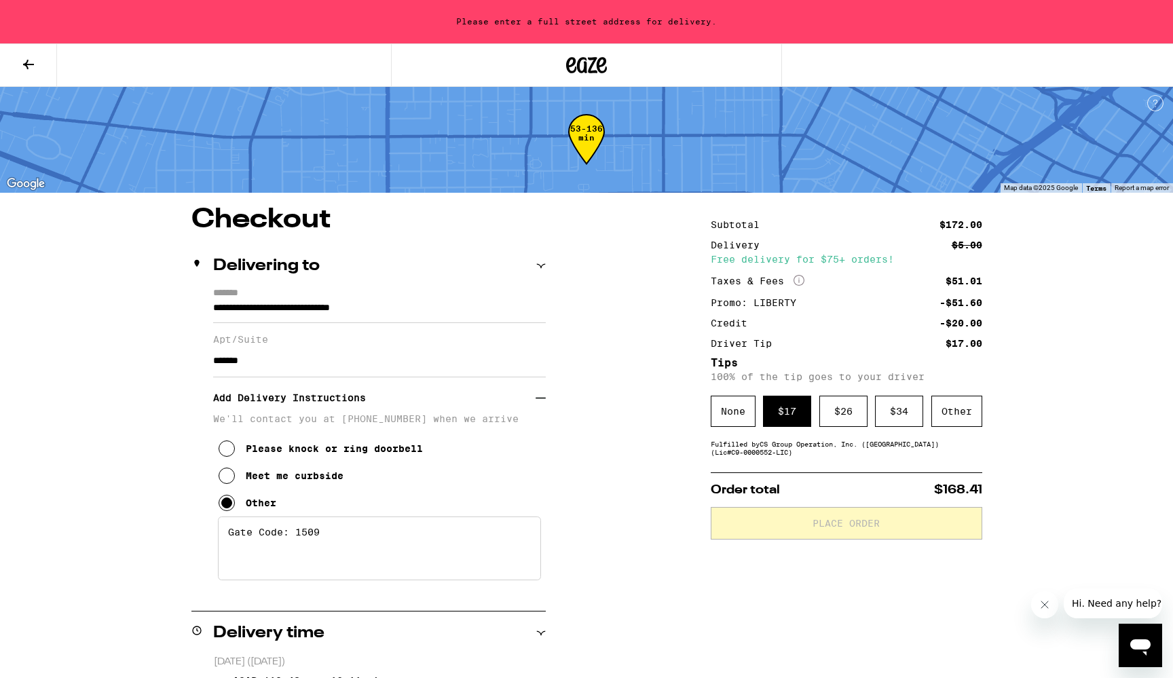
click at [440, 541] on textarea "Gate Code: 1509" at bounding box center [379, 549] width 323 height 64
type textarea "Gate Code: 1509"
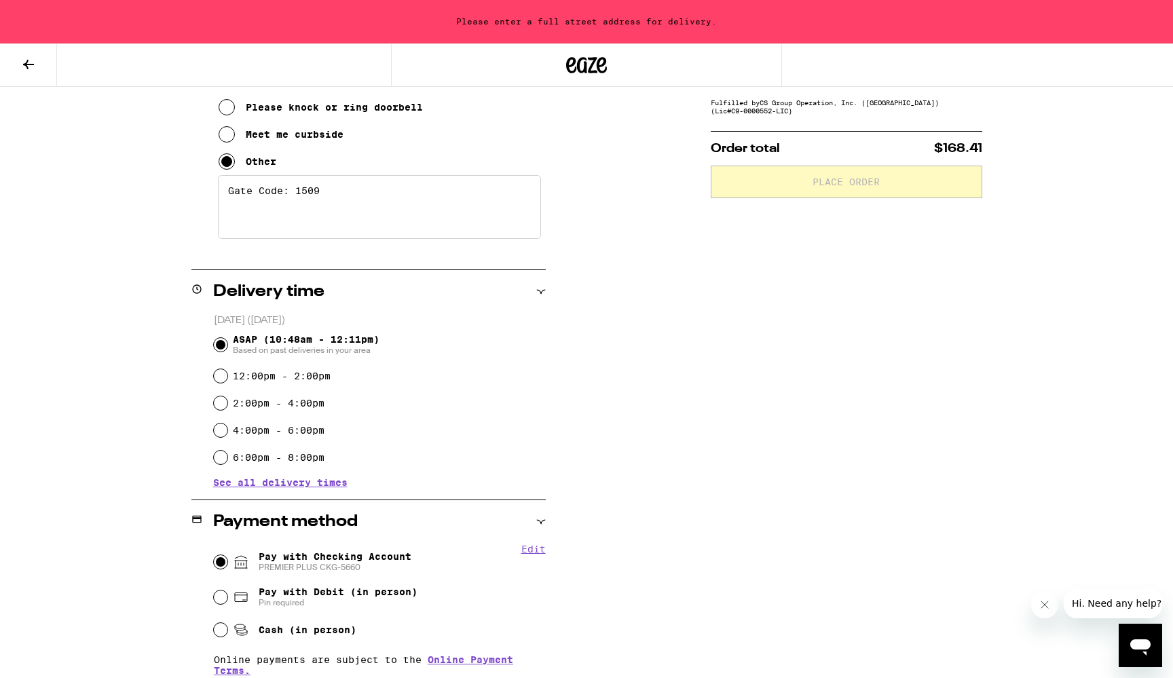
scroll to position [453, 0]
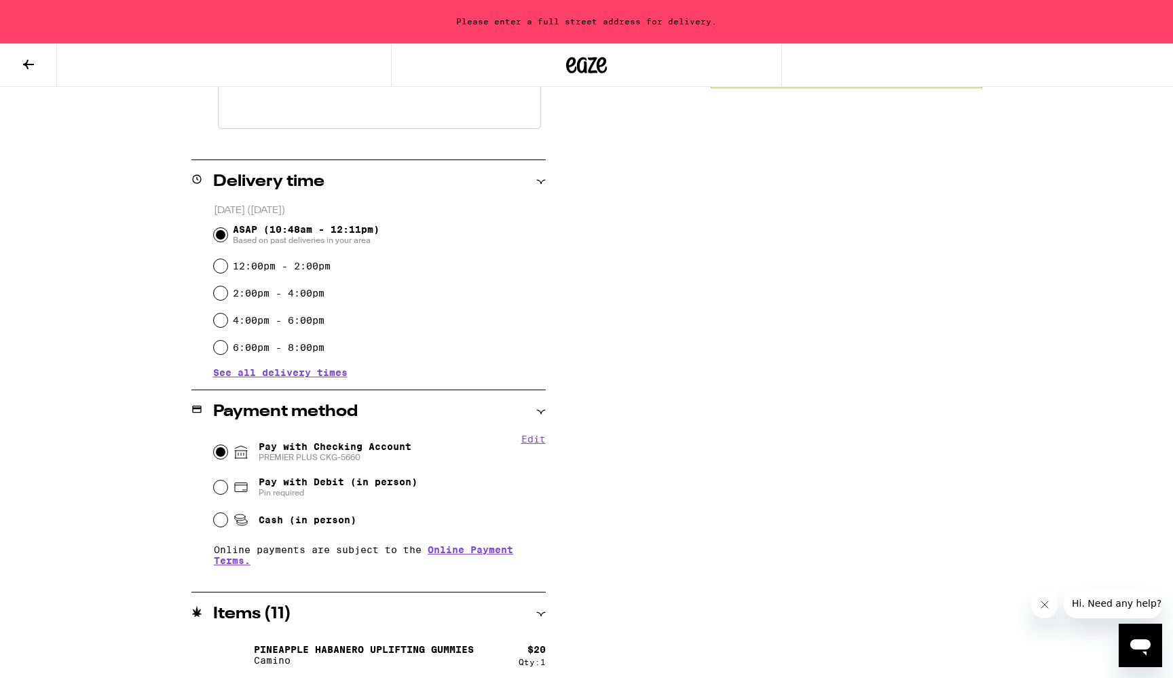
click at [529, 438] on button "Edit" at bounding box center [533, 439] width 24 height 11
click at [534, 441] on button "Done" at bounding box center [533, 439] width 24 height 11
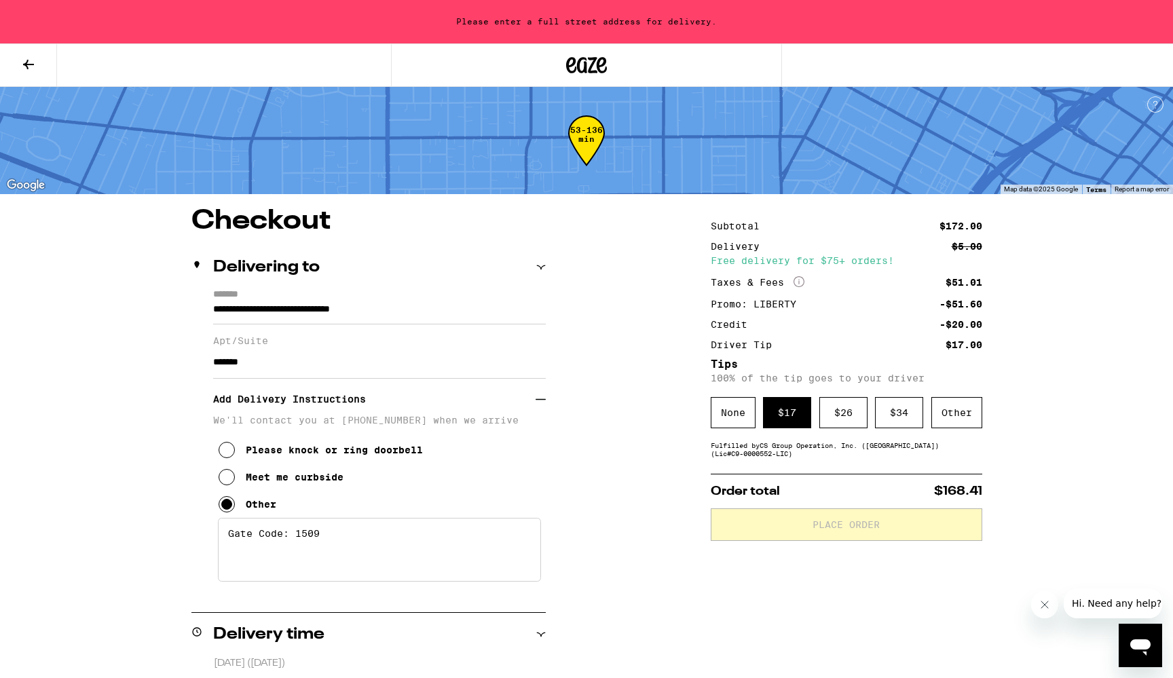
scroll to position [0, 0]
click at [722, 422] on div "None" at bounding box center [733, 412] width 45 height 31
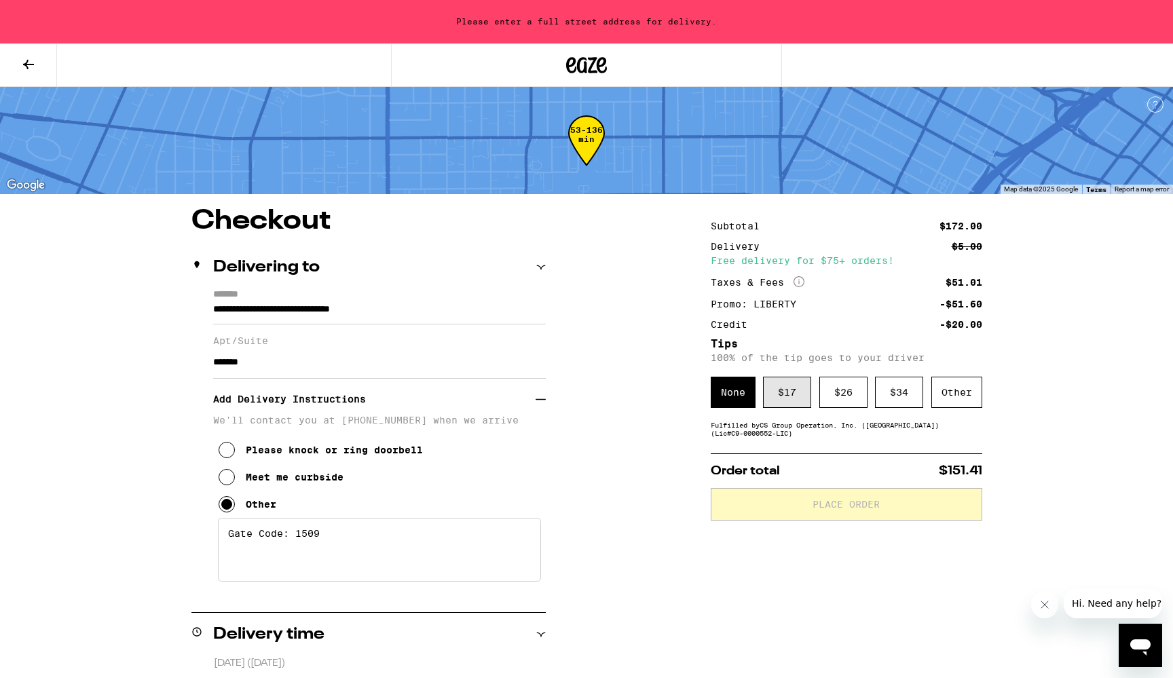
click at [772, 401] on div "$ 17" at bounding box center [787, 392] width 48 height 31
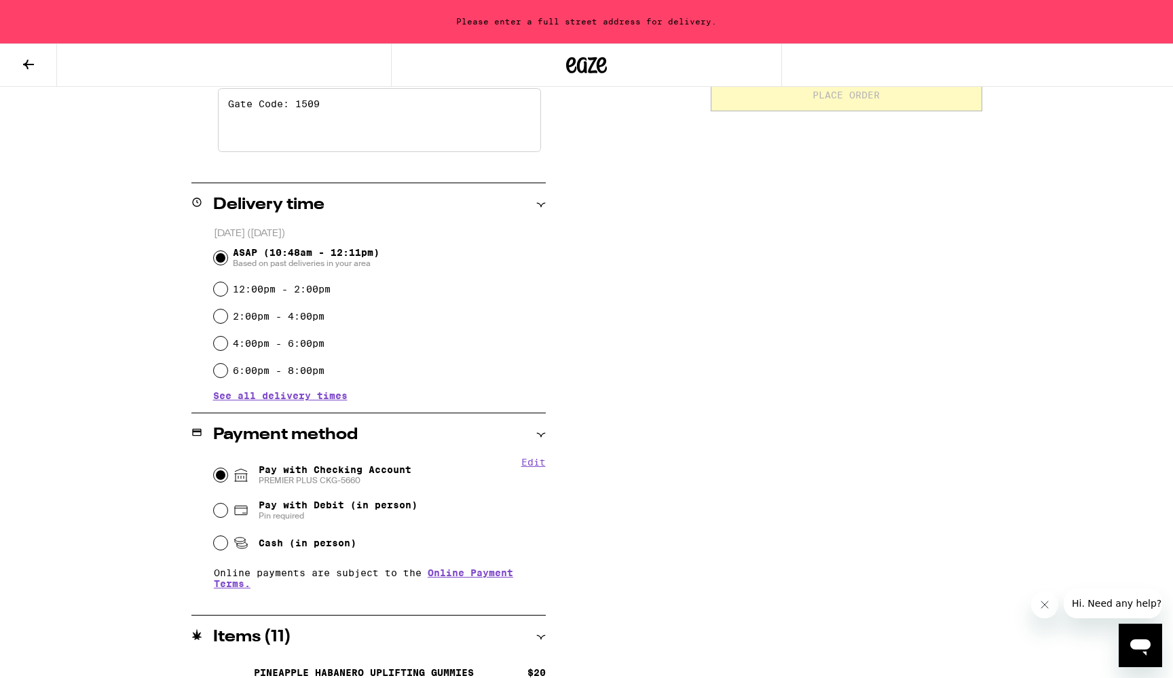
scroll to position [430, 0]
click at [219, 292] on input "12:00pm - 2:00pm" at bounding box center [221, 289] width 14 height 14
radio input "true"
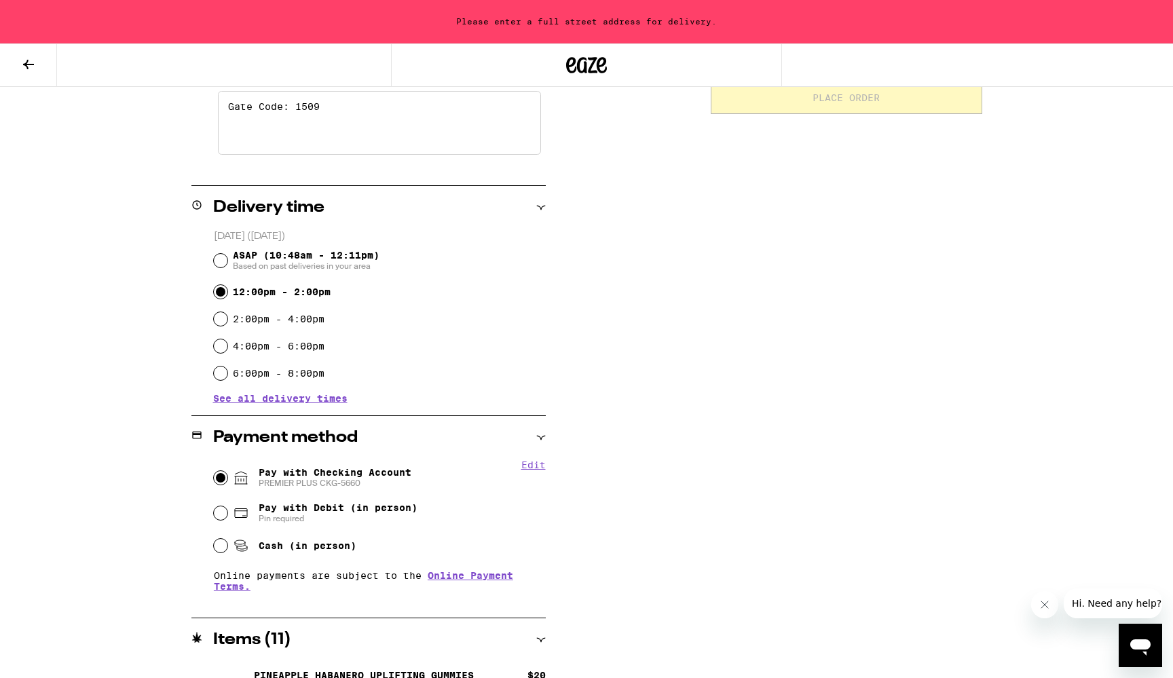
click at [223, 261] on input "ASAP (10:48am - 12:11pm) Based on past deliveries in your area" at bounding box center [221, 261] width 14 height 14
radio input "true"
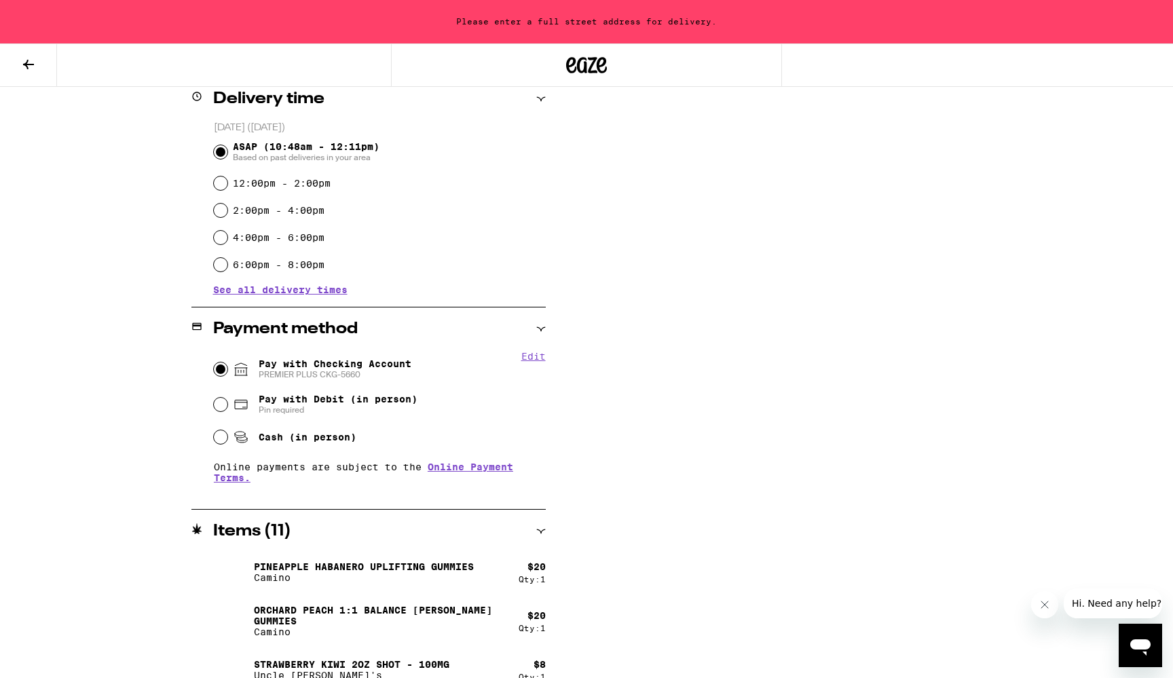
scroll to position [504, 0]
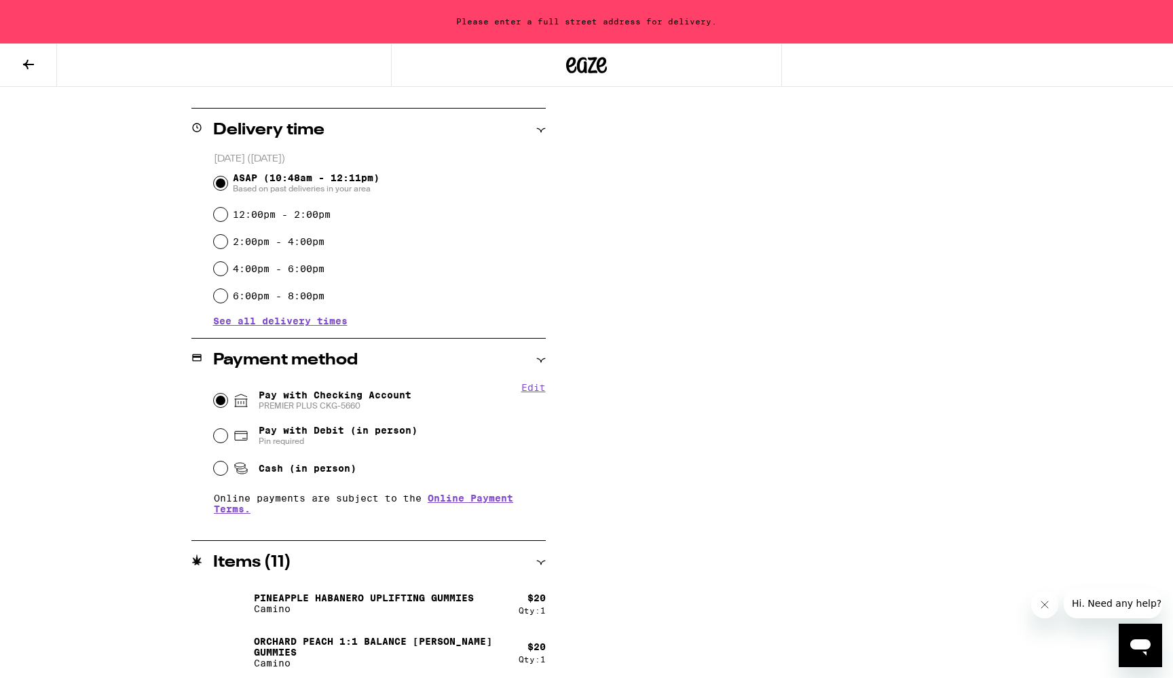
click at [220, 472] on input "Cash (in person)" at bounding box center [221, 469] width 14 height 14
radio input "true"
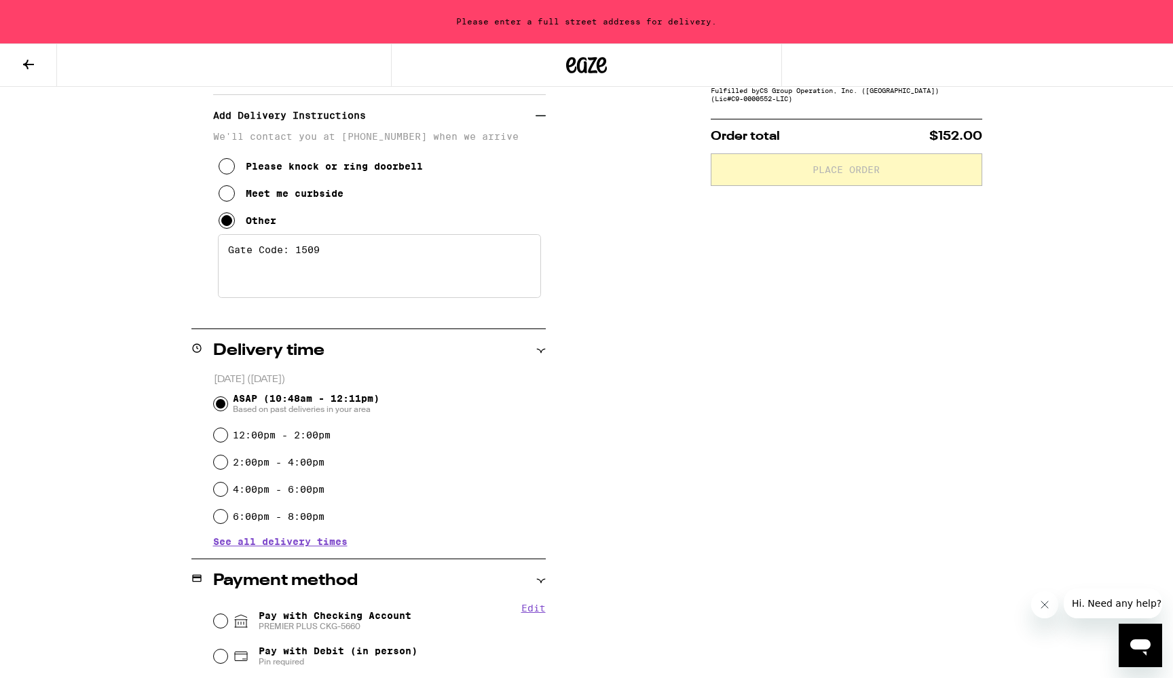
scroll to position [418, 0]
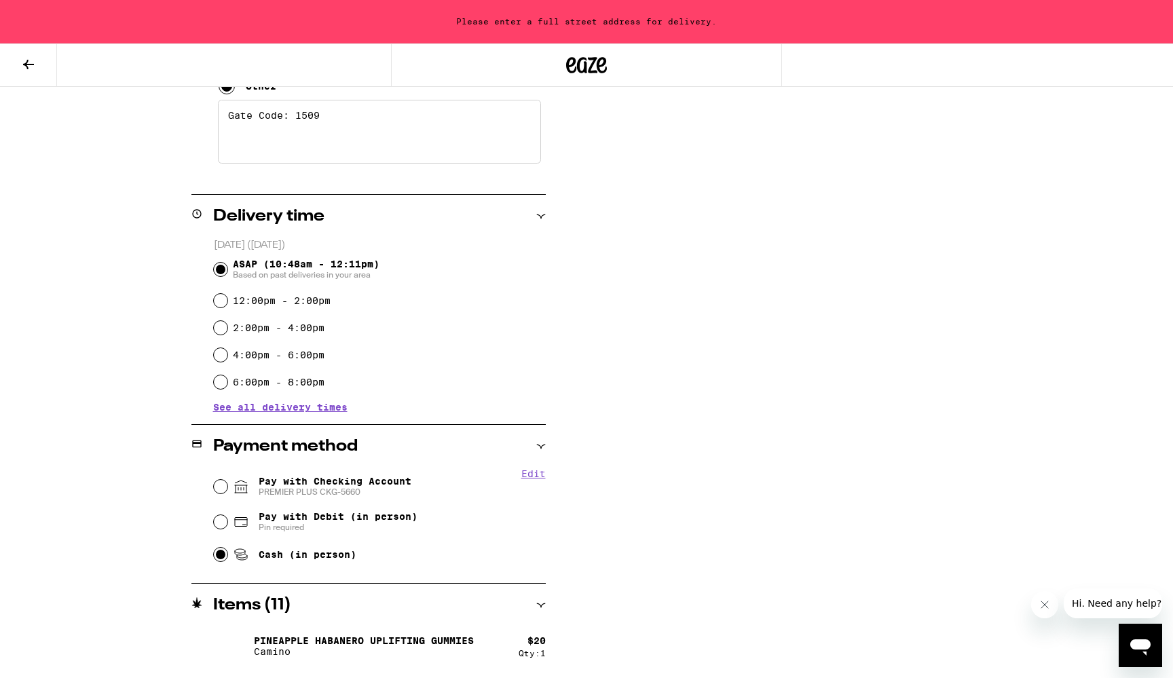
click at [221, 489] on input "Pay with Checking Account PREMIER PLUS CKG-5660" at bounding box center [221, 487] width 14 height 14
radio input "true"
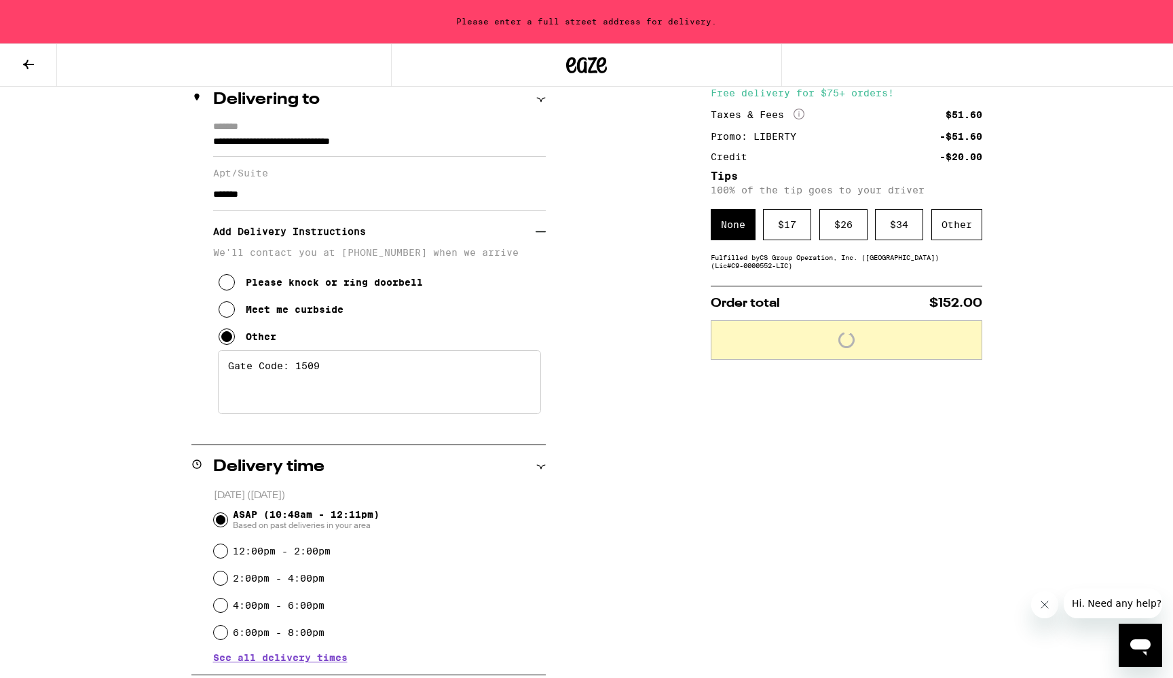
scroll to position [161, 0]
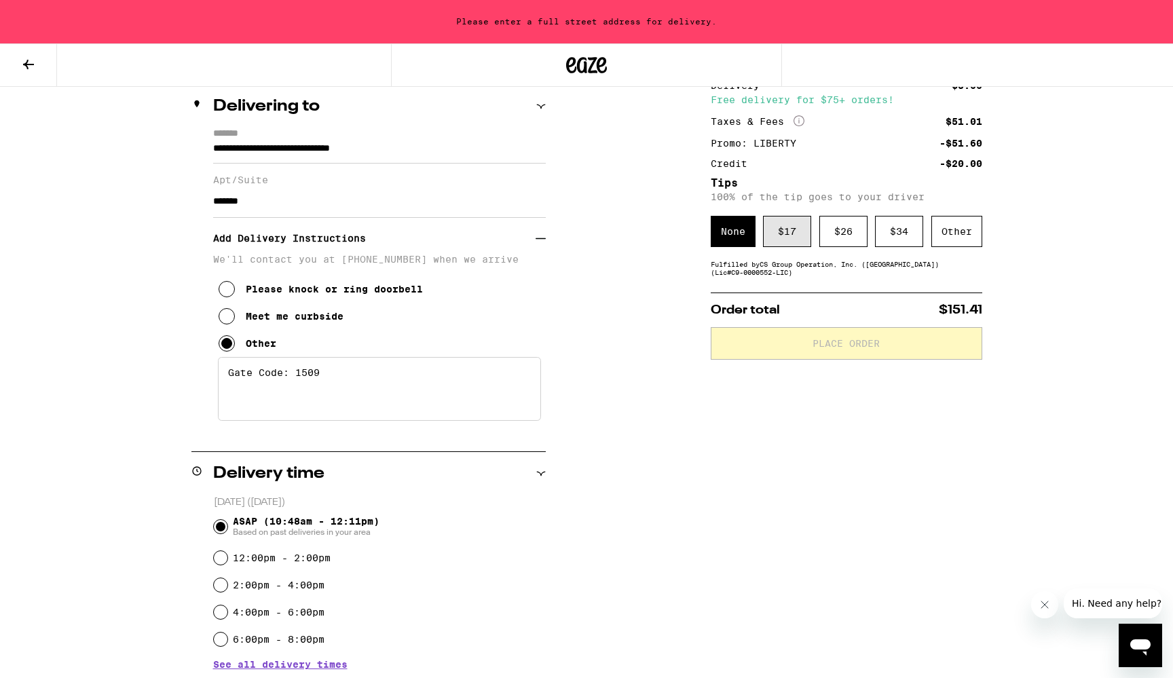
click at [789, 234] on div "$ 17" at bounding box center [787, 231] width 48 height 31
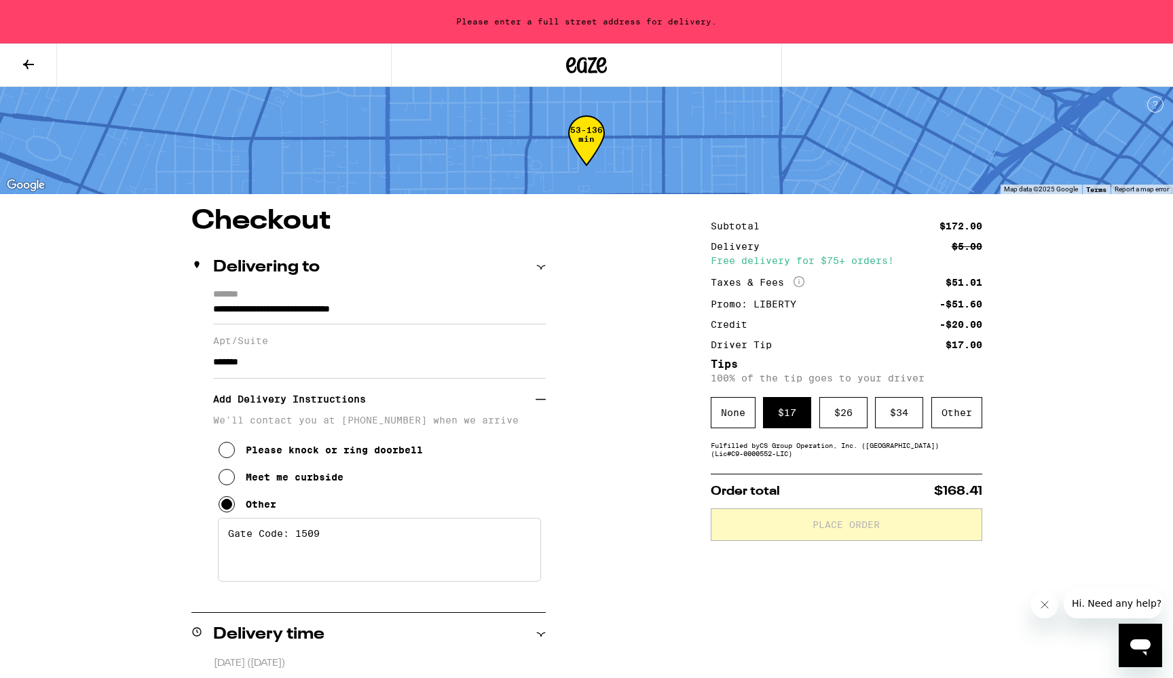
scroll to position [0, 0]
click at [352, 314] on input "**********" at bounding box center [379, 312] width 333 height 23
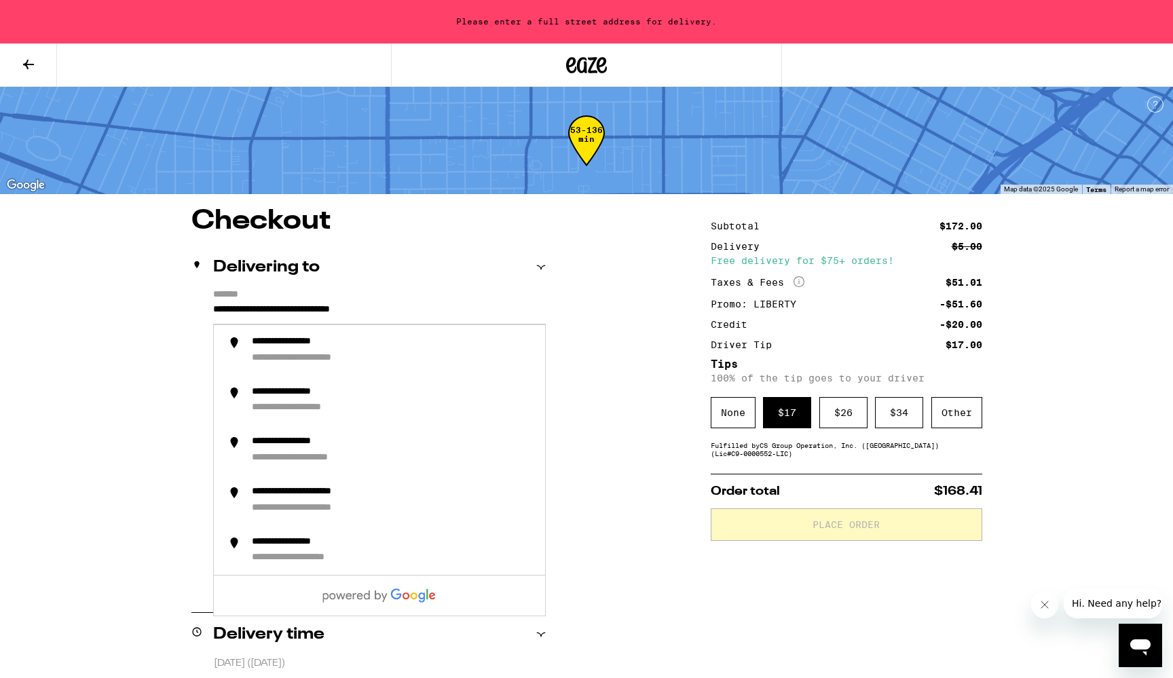
click at [238, 311] on input "**********" at bounding box center [379, 312] width 333 height 23
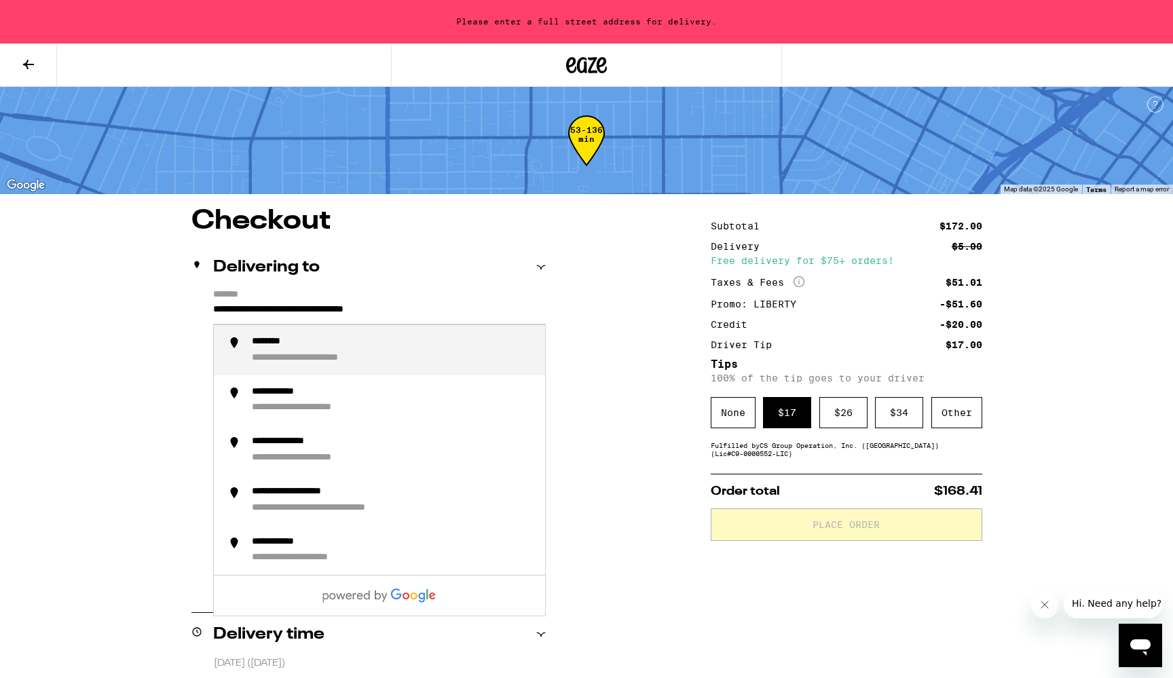
click at [269, 357] on div "**********" at bounding box center [328, 358] width 153 height 12
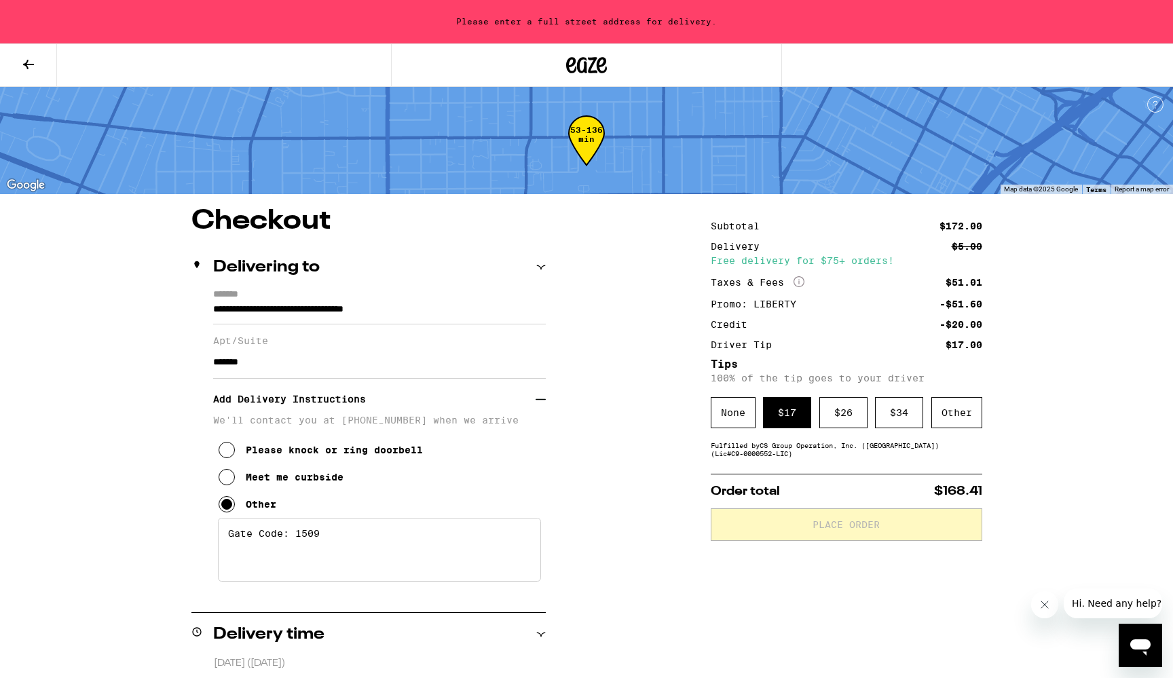
type input "**********"
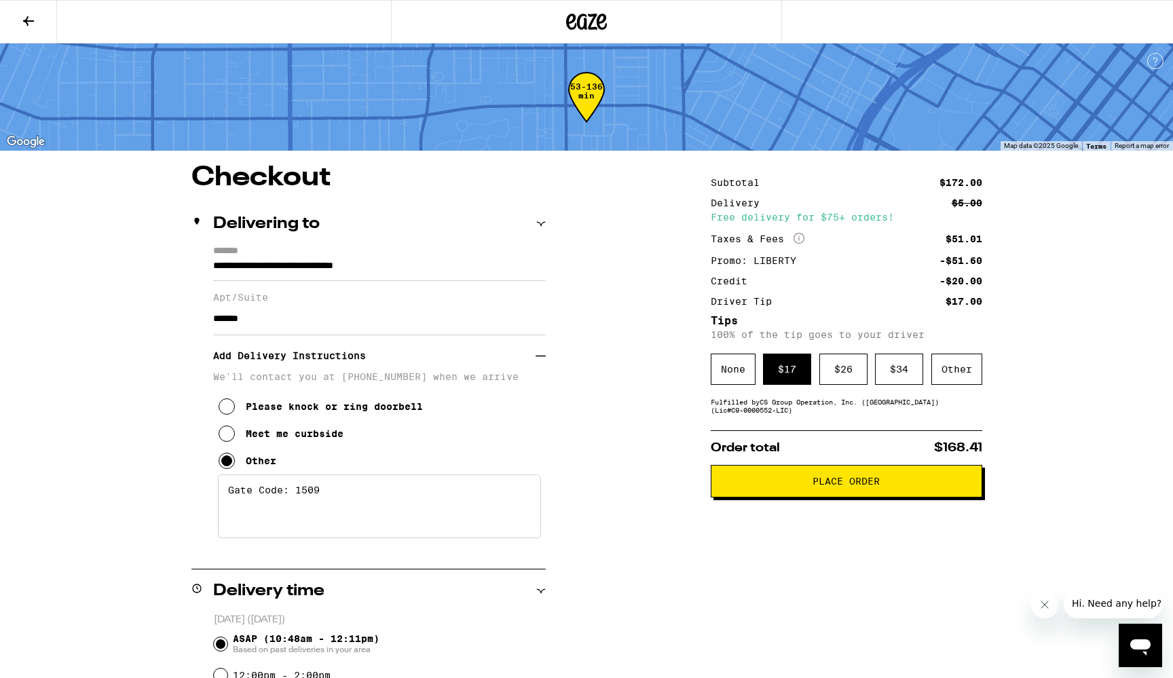
click at [799, 486] on span "Place Order" at bounding box center [846, 482] width 248 height 10
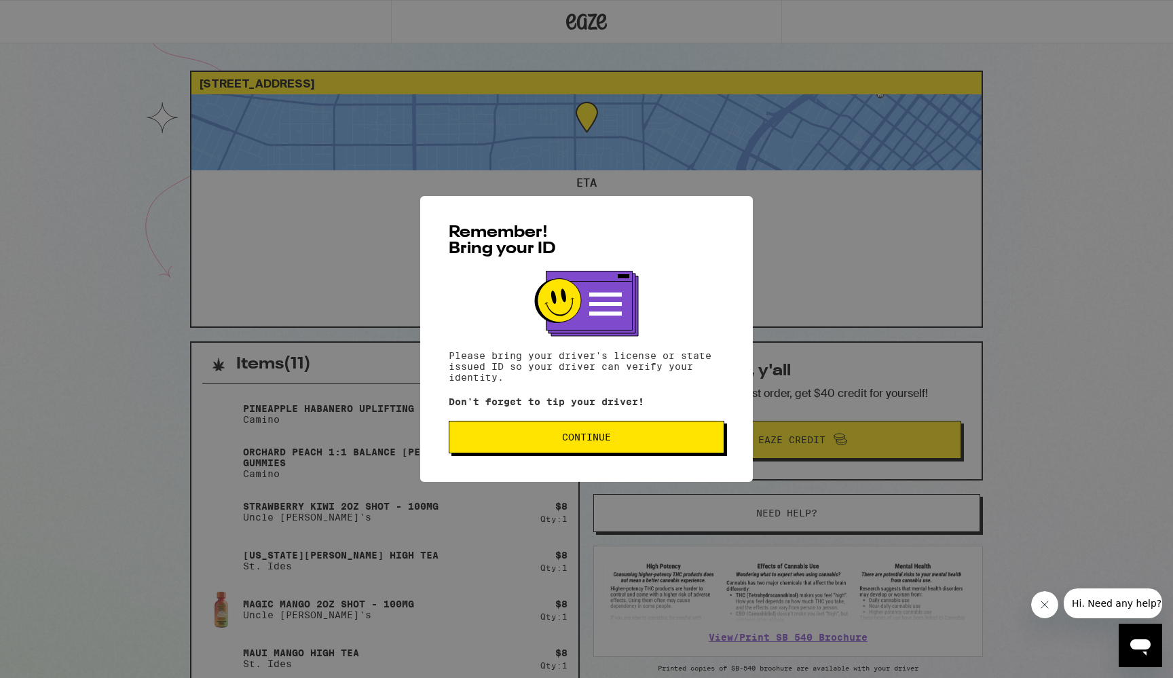
click at [618, 441] on span "Continue" at bounding box center [586, 437] width 253 height 10
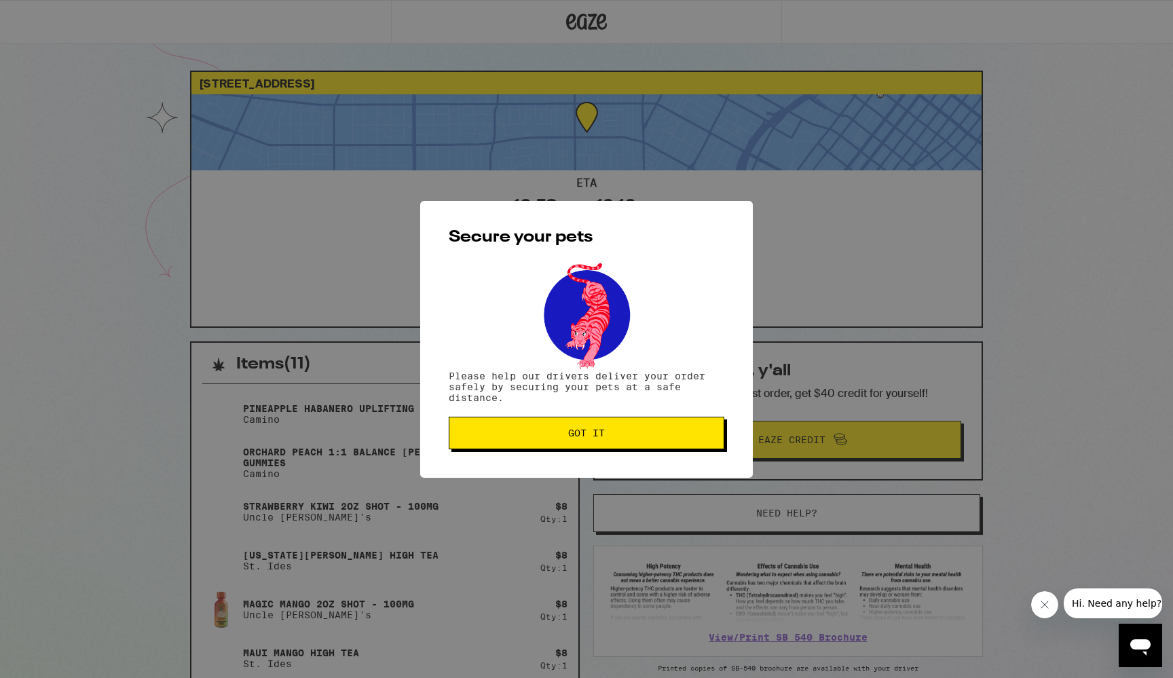
click at [618, 441] on button "Got it" at bounding box center [587, 433] width 276 height 33
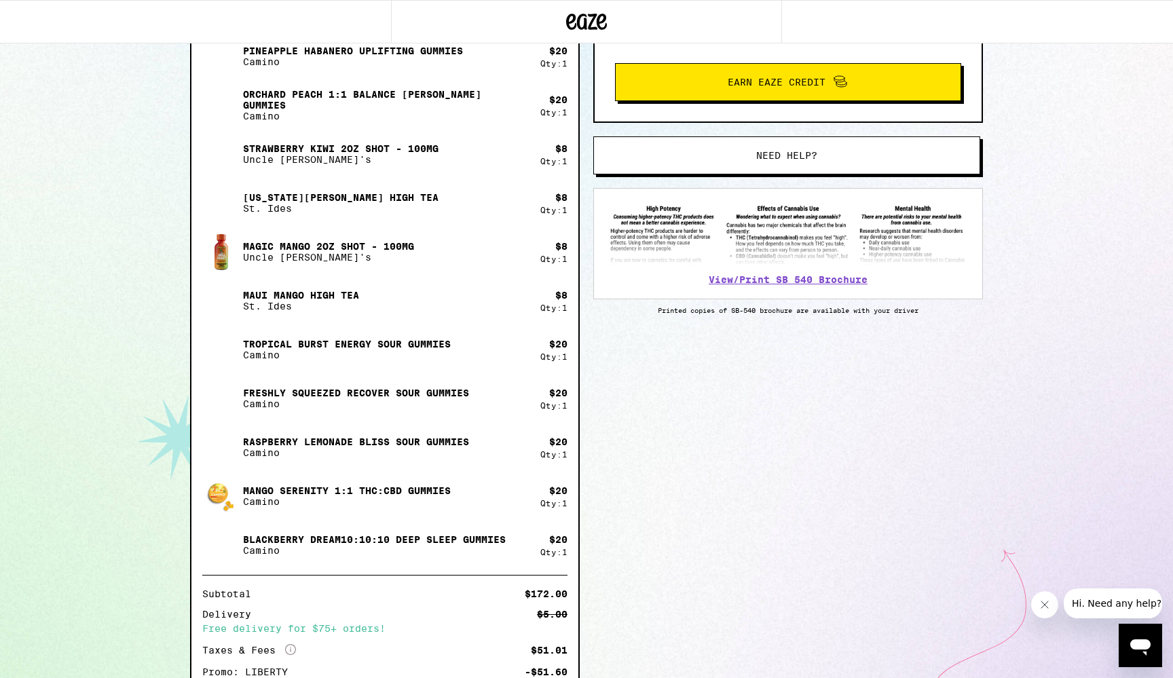
scroll to position [402, 0]
